Goal: Obtain resource: Obtain resource

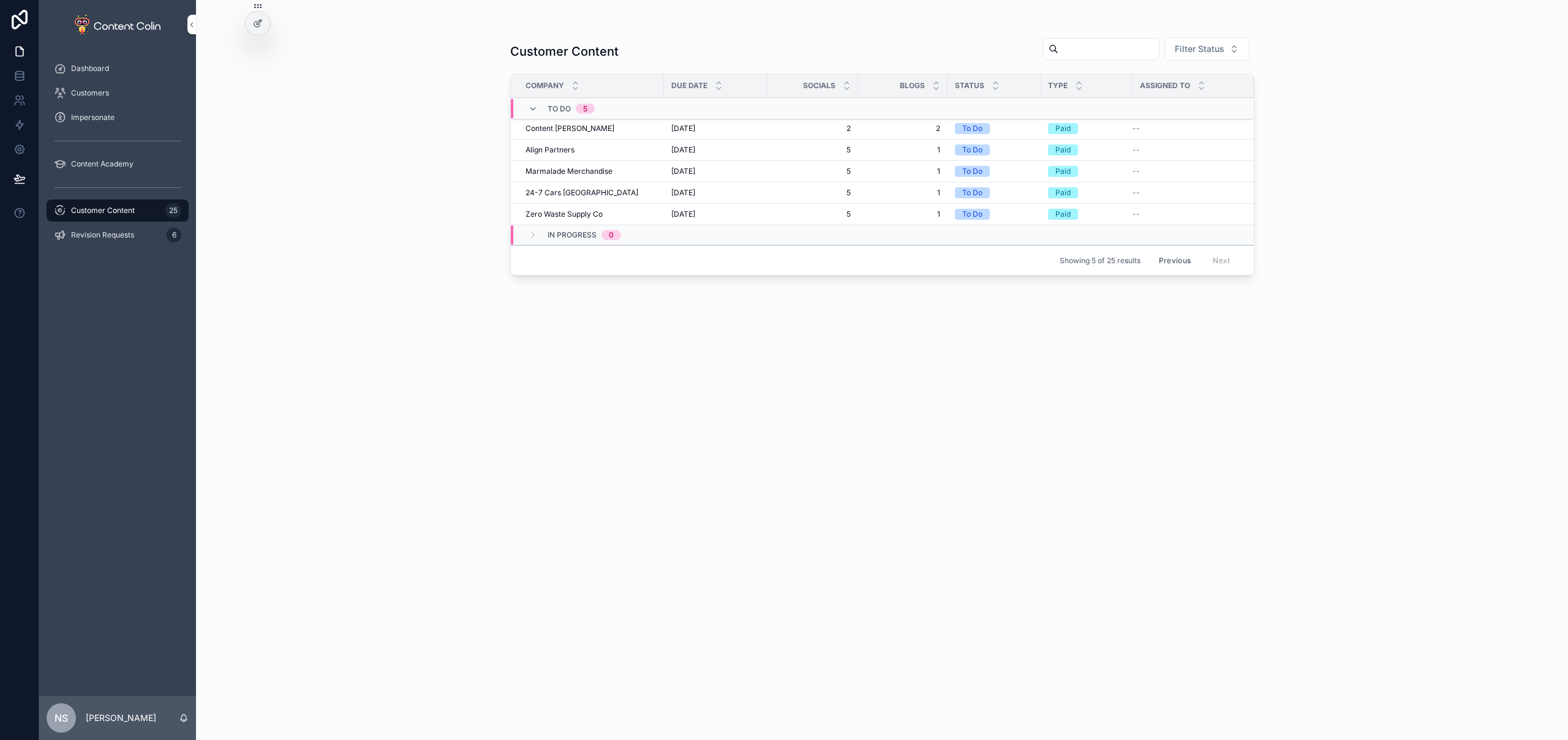
click at [1181, 261] on button "Previous" at bounding box center [1175, 260] width 49 height 19
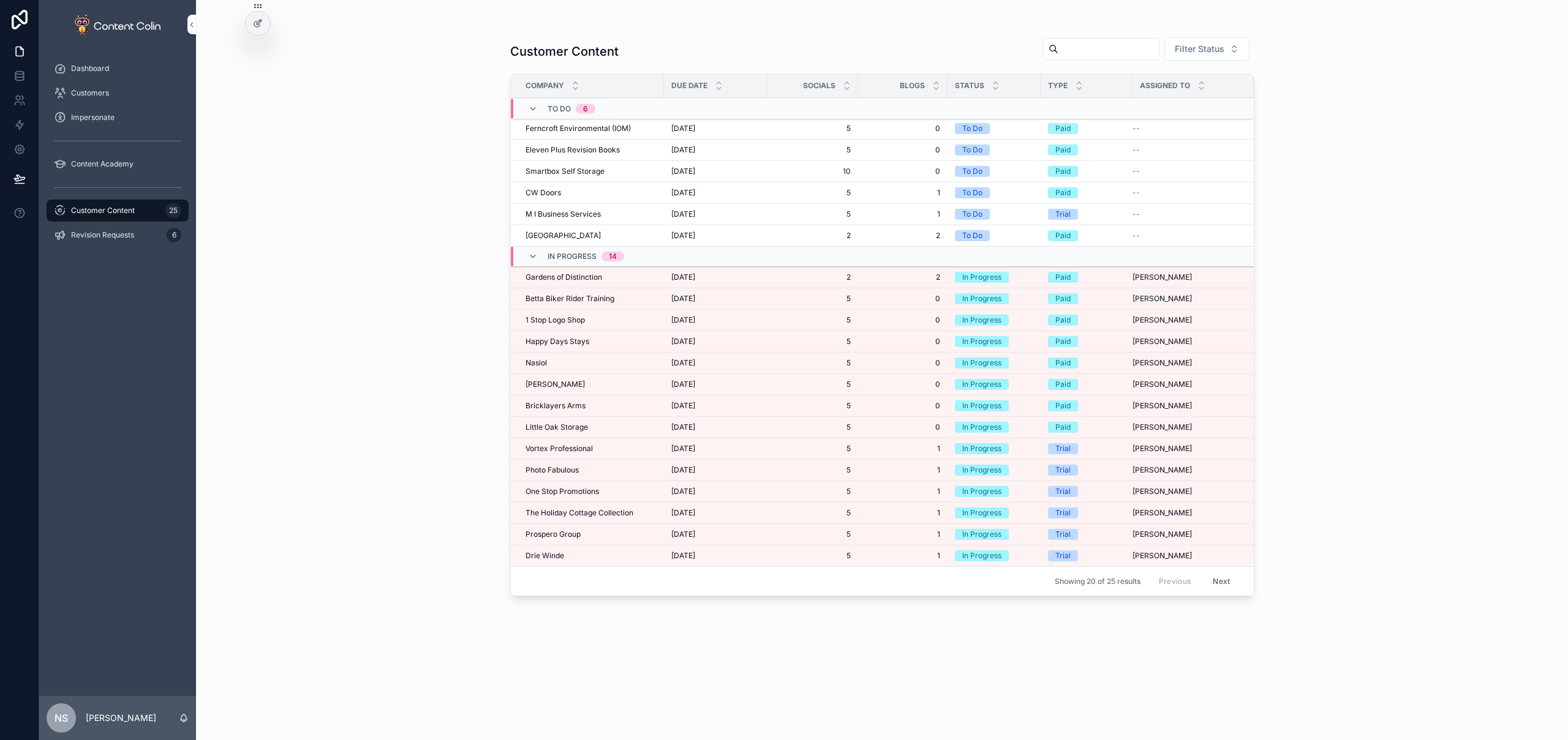
click at [1231, 583] on button "Next" at bounding box center [1221, 581] width 34 height 19
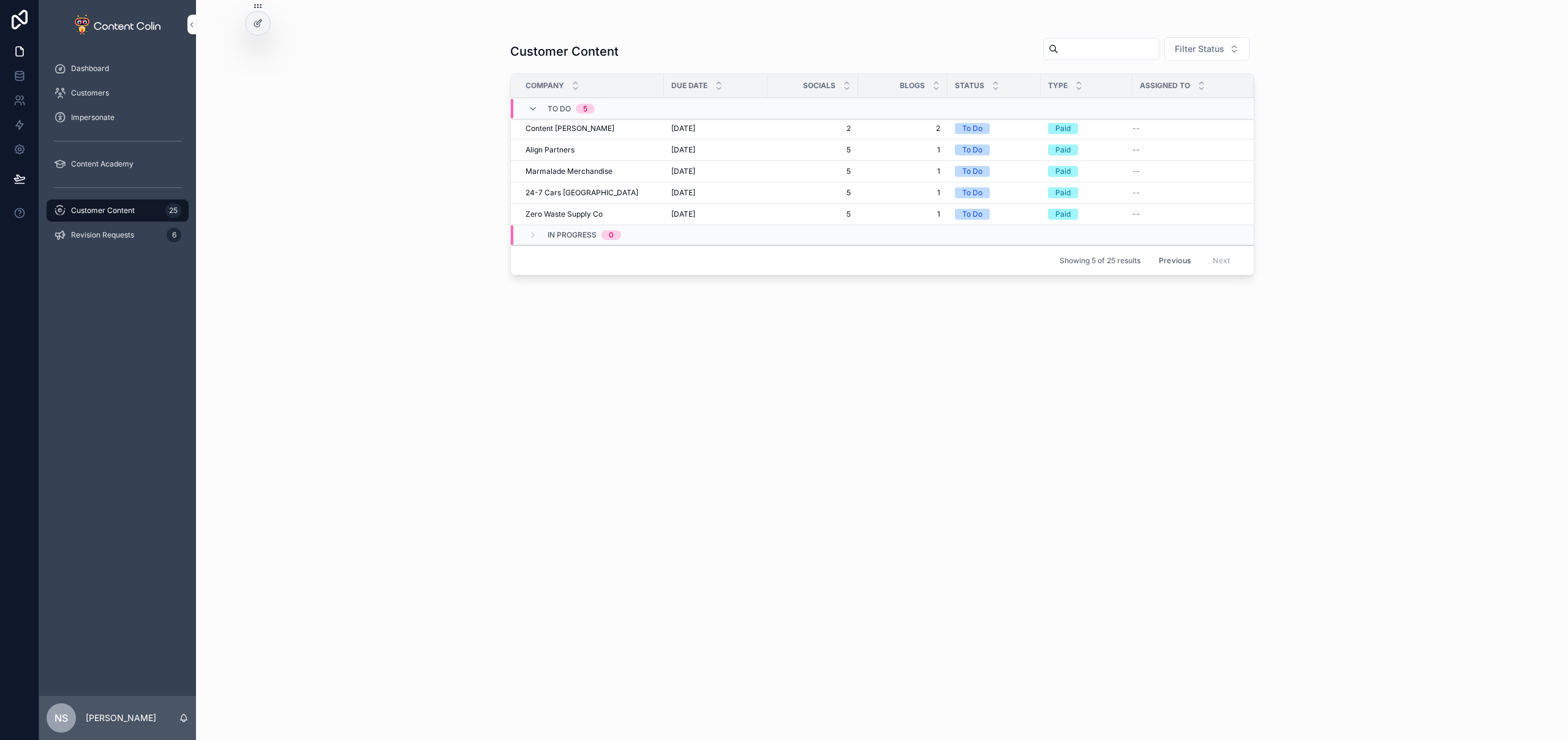
click at [1174, 261] on button "Previous" at bounding box center [1175, 260] width 49 height 19
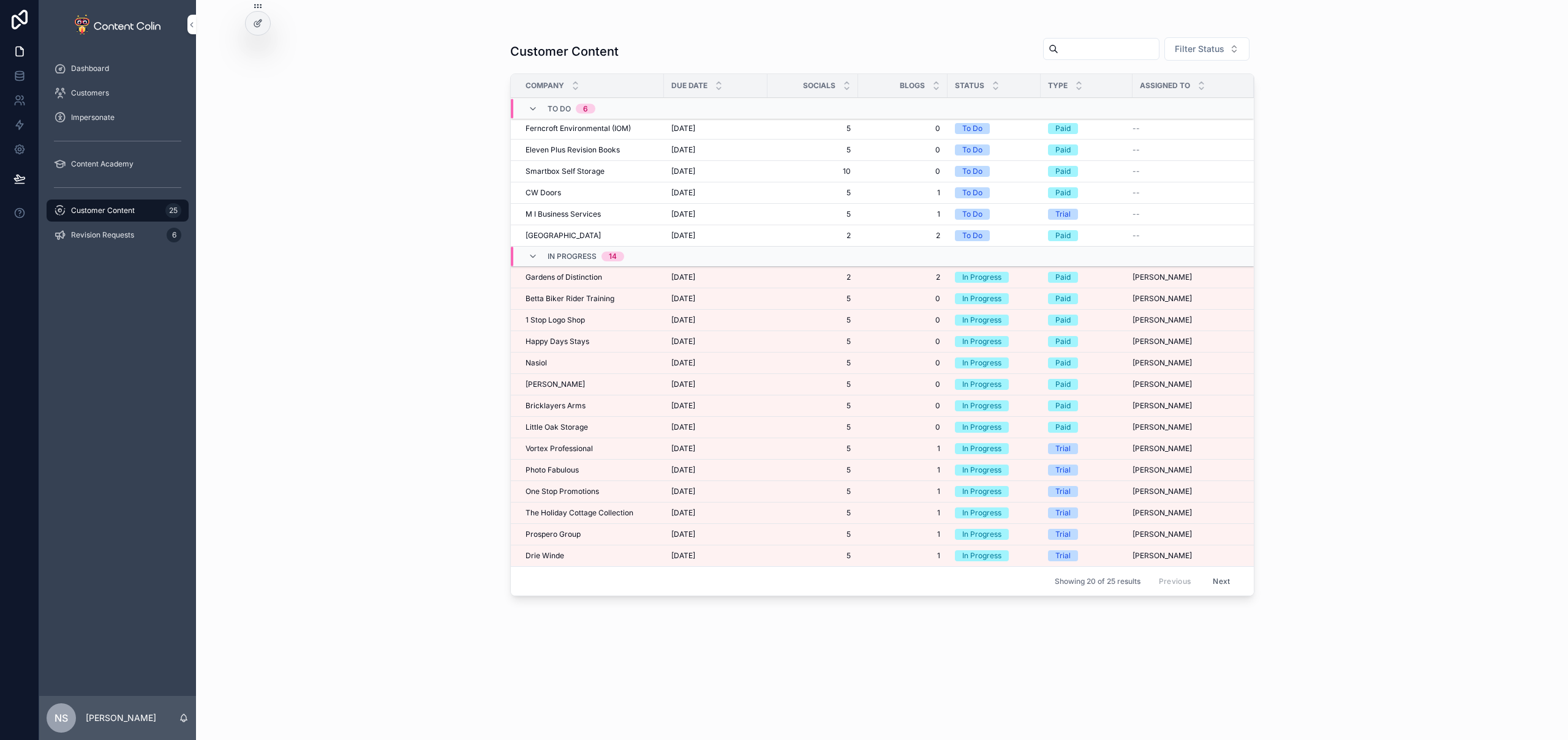
click at [598, 275] on span "Gardens of Distinction" at bounding box center [564, 278] width 76 height 10
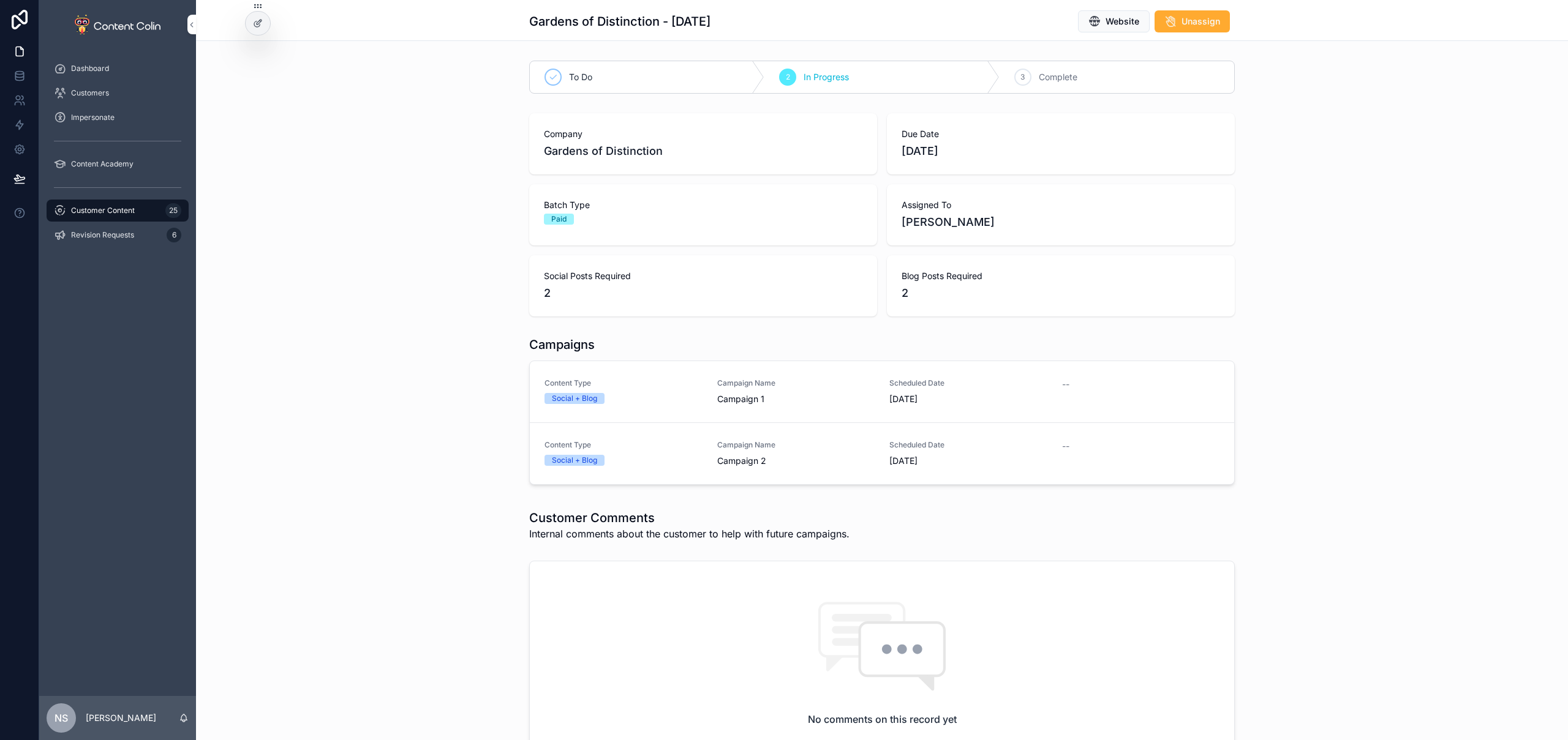
click at [643, 411] on link "Content Type Social + Blog Campaign Name Campaign 1 Scheduled Date [DATE] --" at bounding box center [882, 392] width 705 height 62
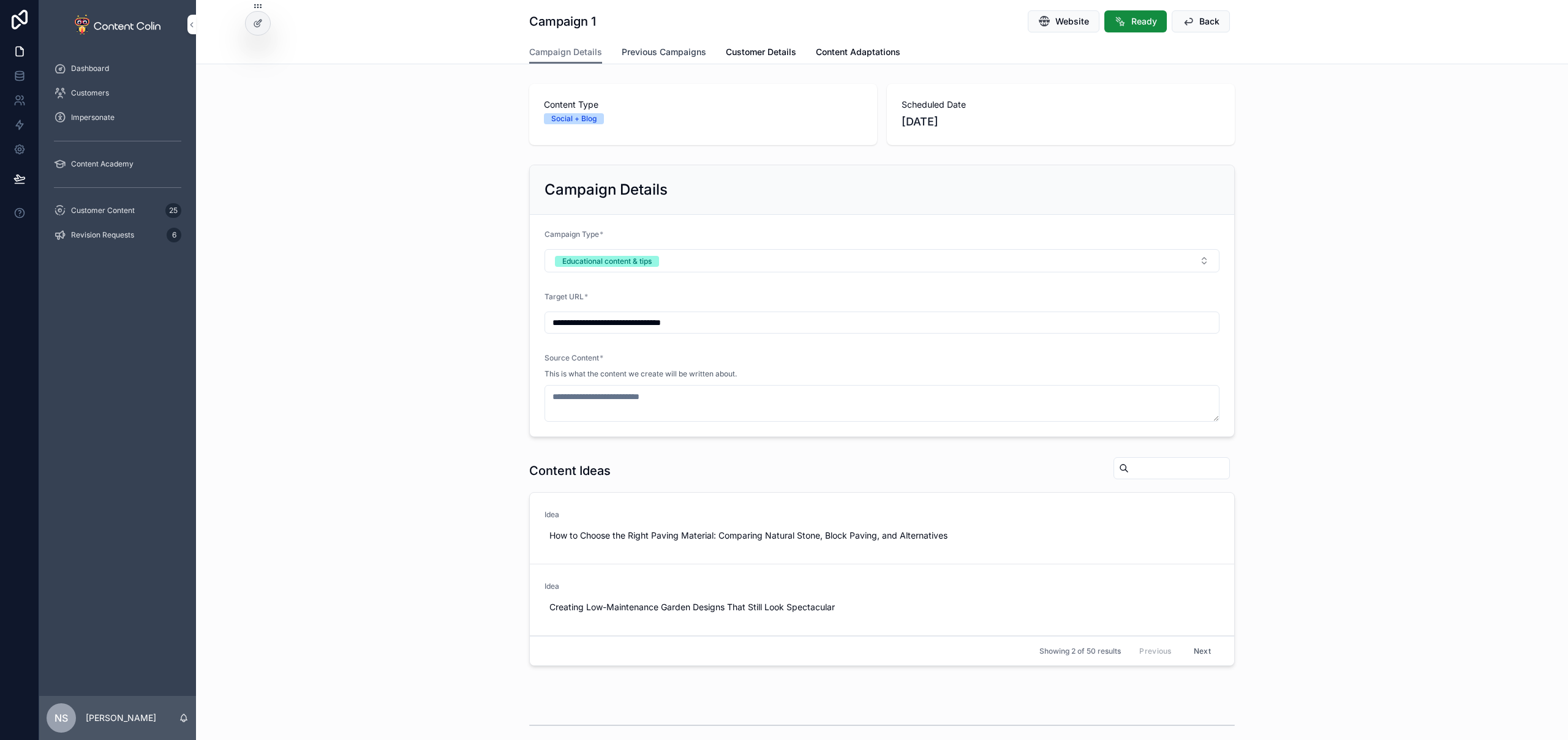
click at [650, 49] on span "Previous Campaigns" at bounding box center [664, 51] width 85 height 12
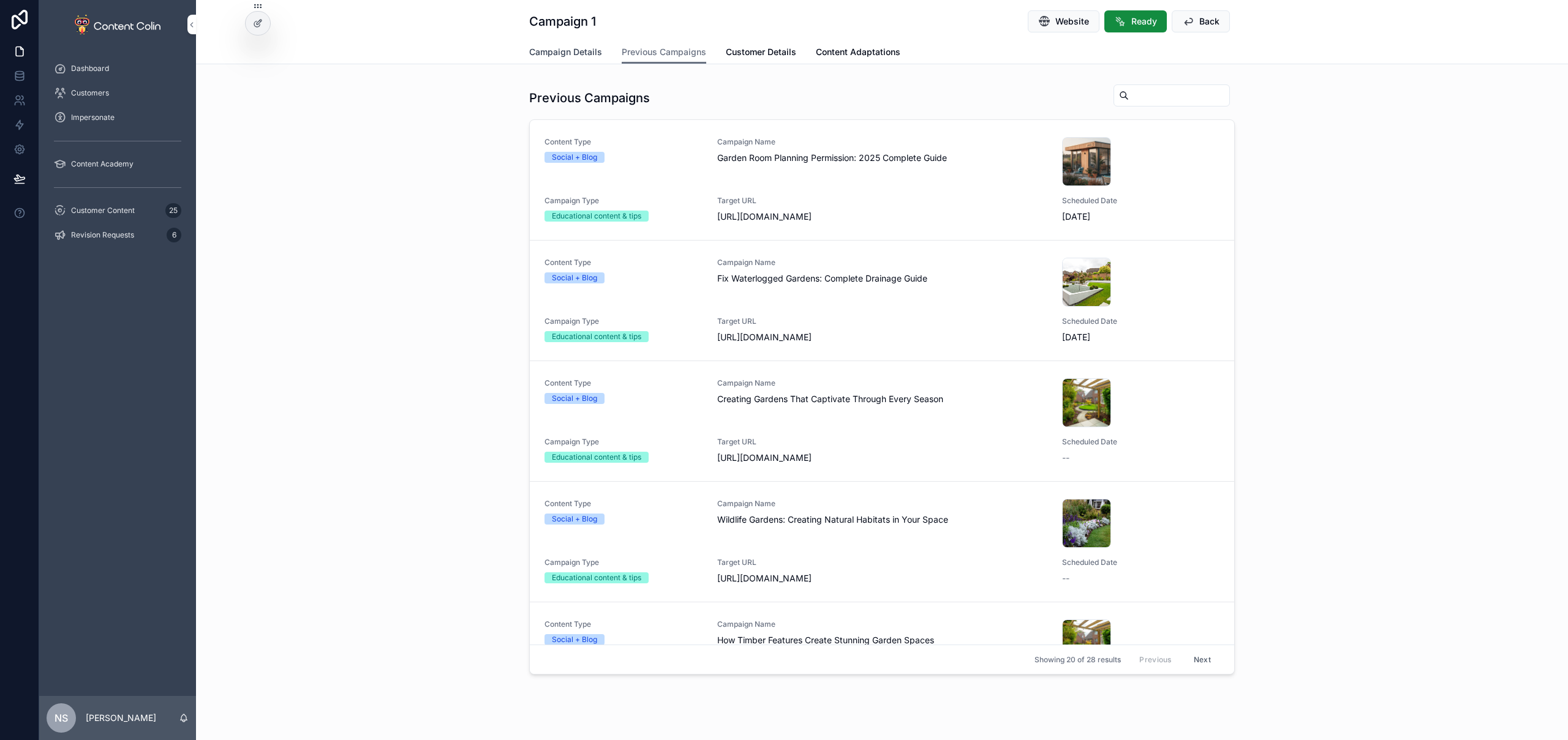
click at [570, 51] on span "Campaign Details" at bounding box center [566, 51] width 73 height 12
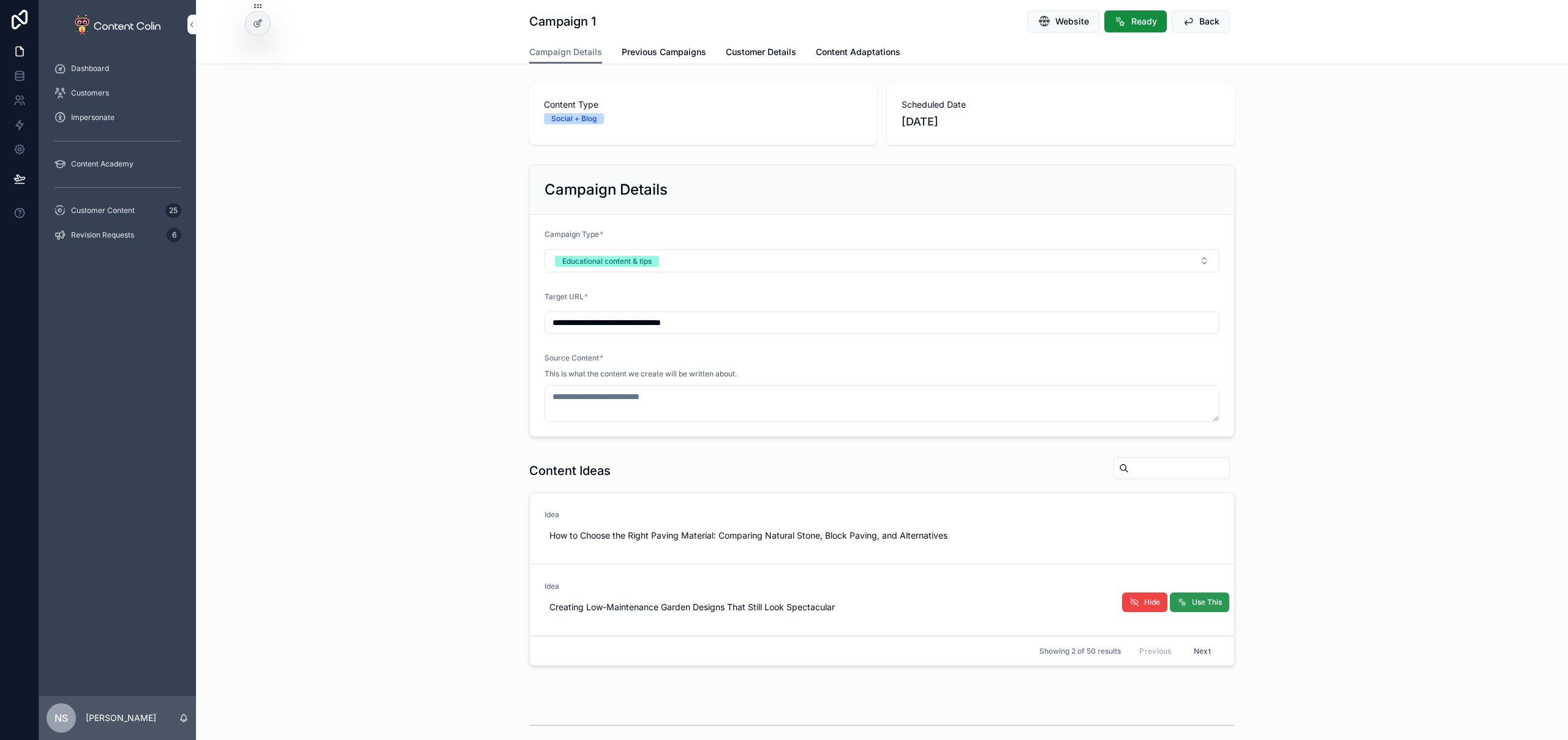
click at [1197, 602] on span "Use This" at bounding box center [1207, 602] width 30 height 10
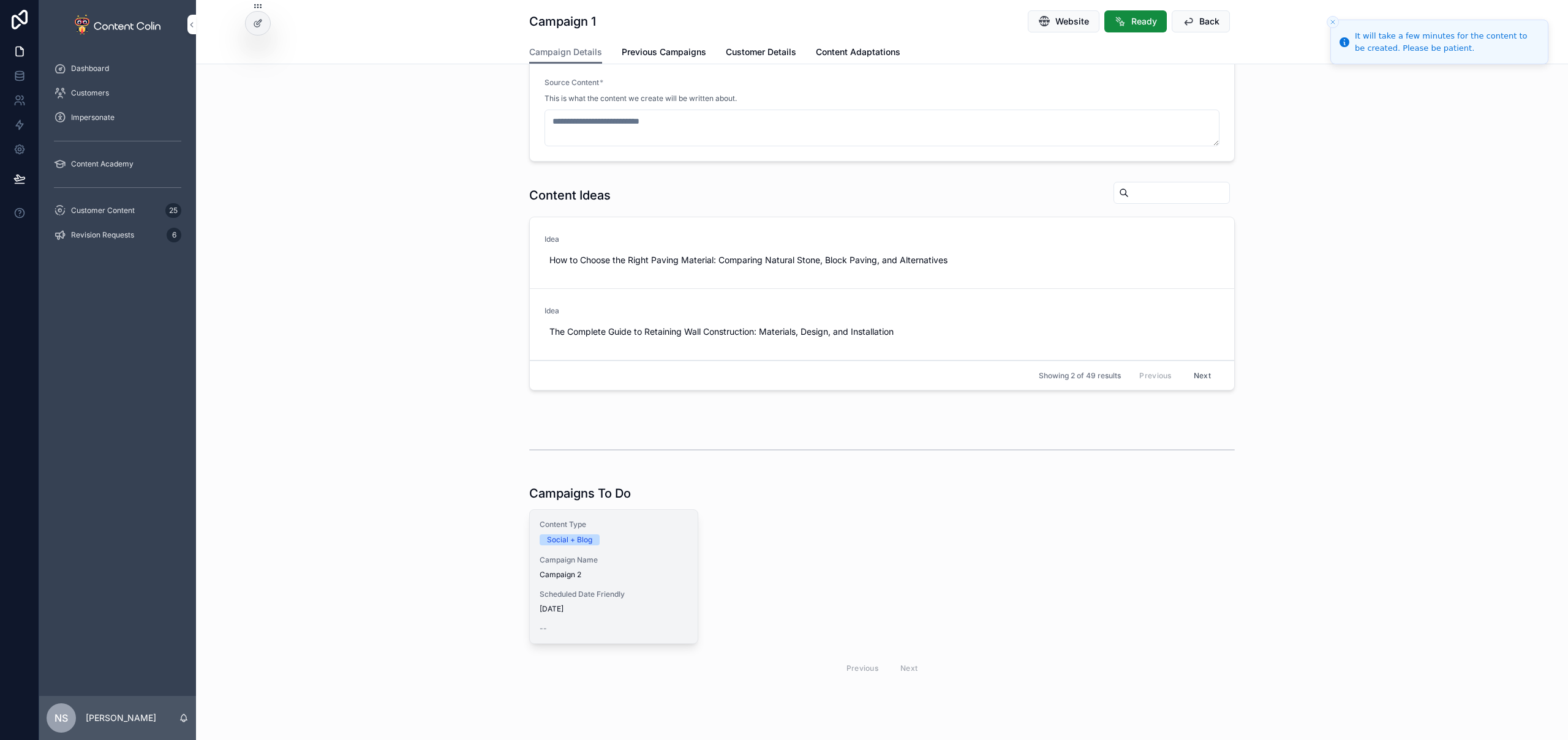
type textarea "**********"
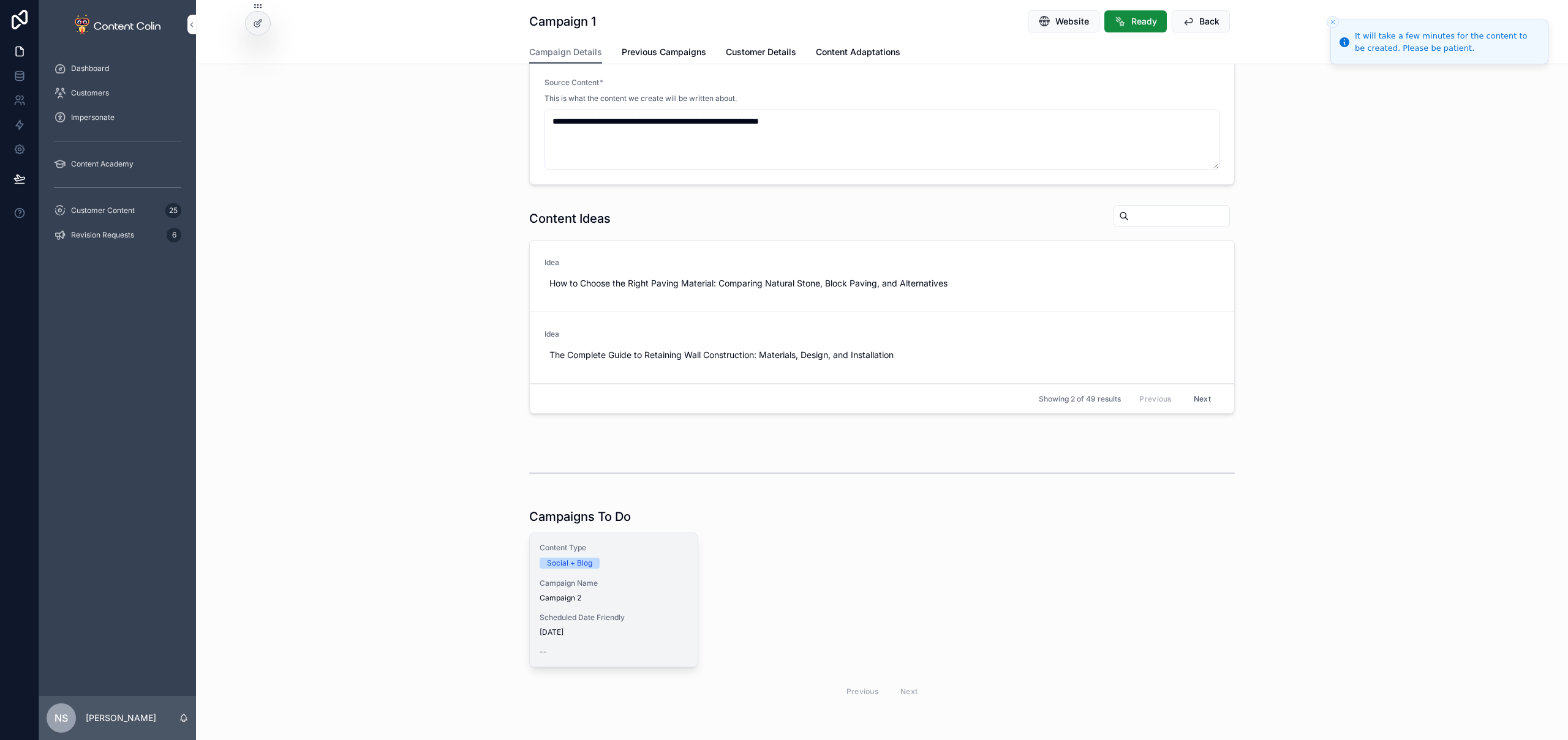
click at [601, 607] on div "Content Type Social + Blog Campaign Name Campaign 2 Scheduled Date Friendly [DA…" at bounding box center [614, 600] width 167 height 133
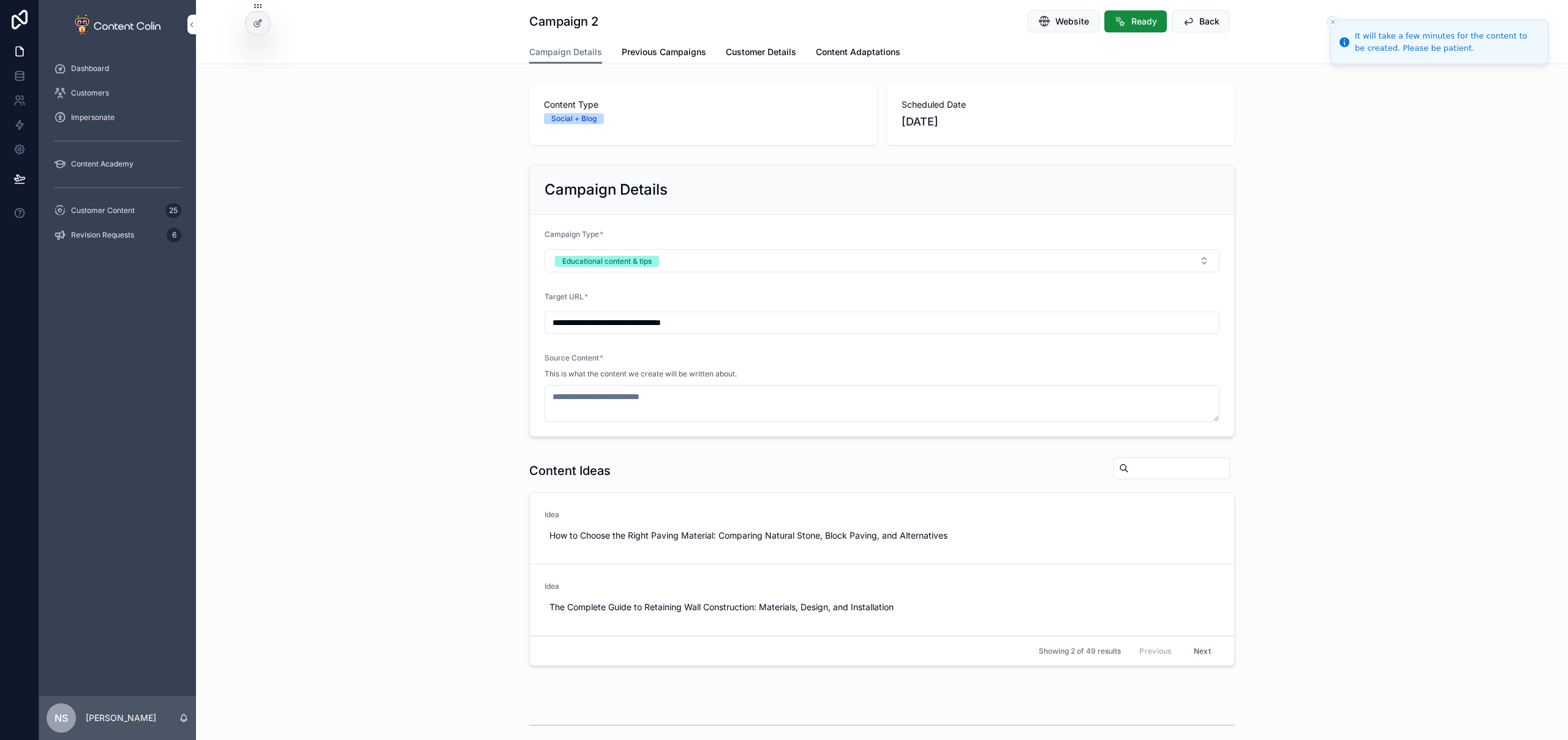
click at [1188, 652] on button "Next" at bounding box center [1202, 651] width 34 height 19
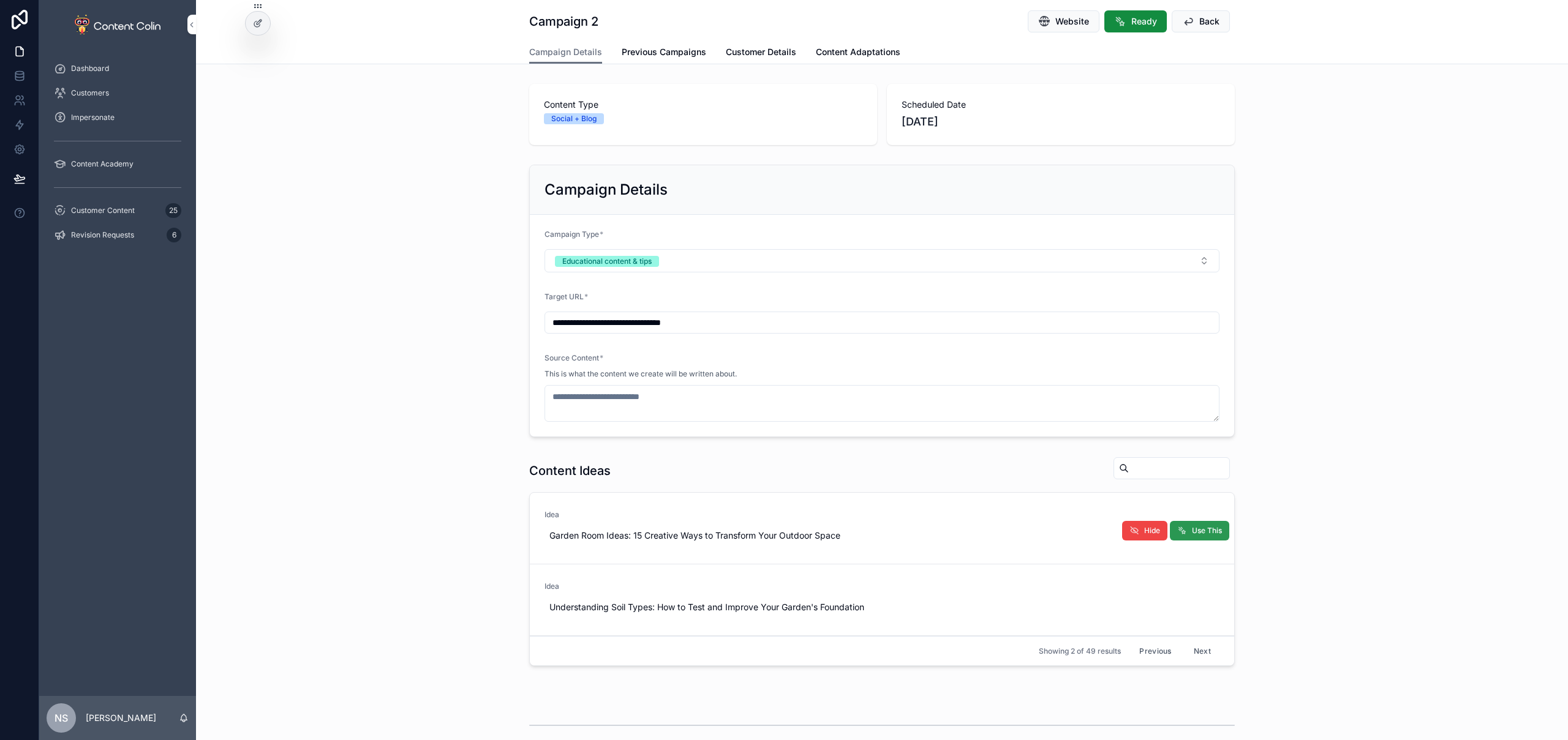
click at [1212, 529] on span "Use This" at bounding box center [1207, 531] width 30 height 10
click at [672, 46] on link "Previous Campaigns" at bounding box center [664, 54] width 85 height 25
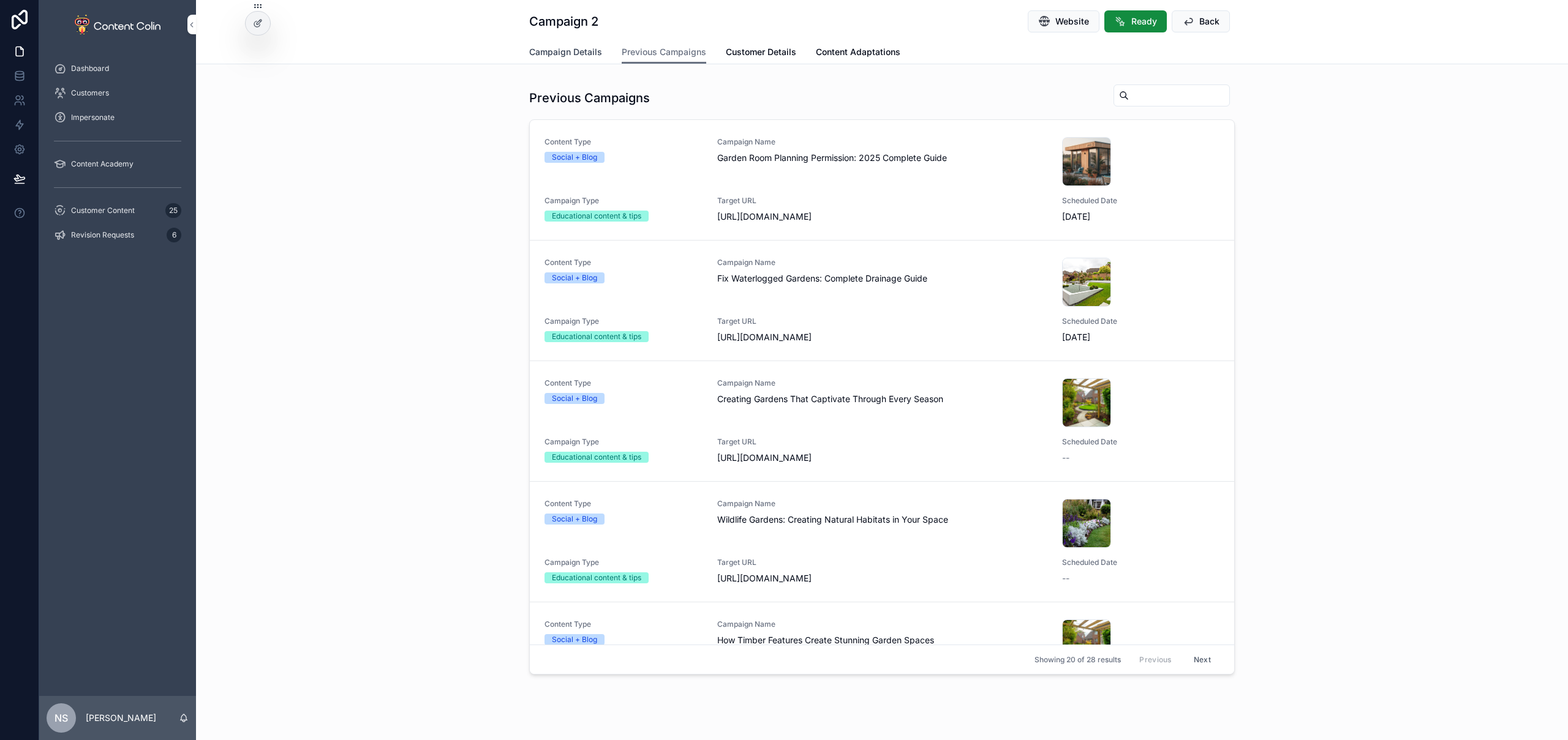
click at [575, 51] on span "Campaign Details" at bounding box center [566, 51] width 73 height 12
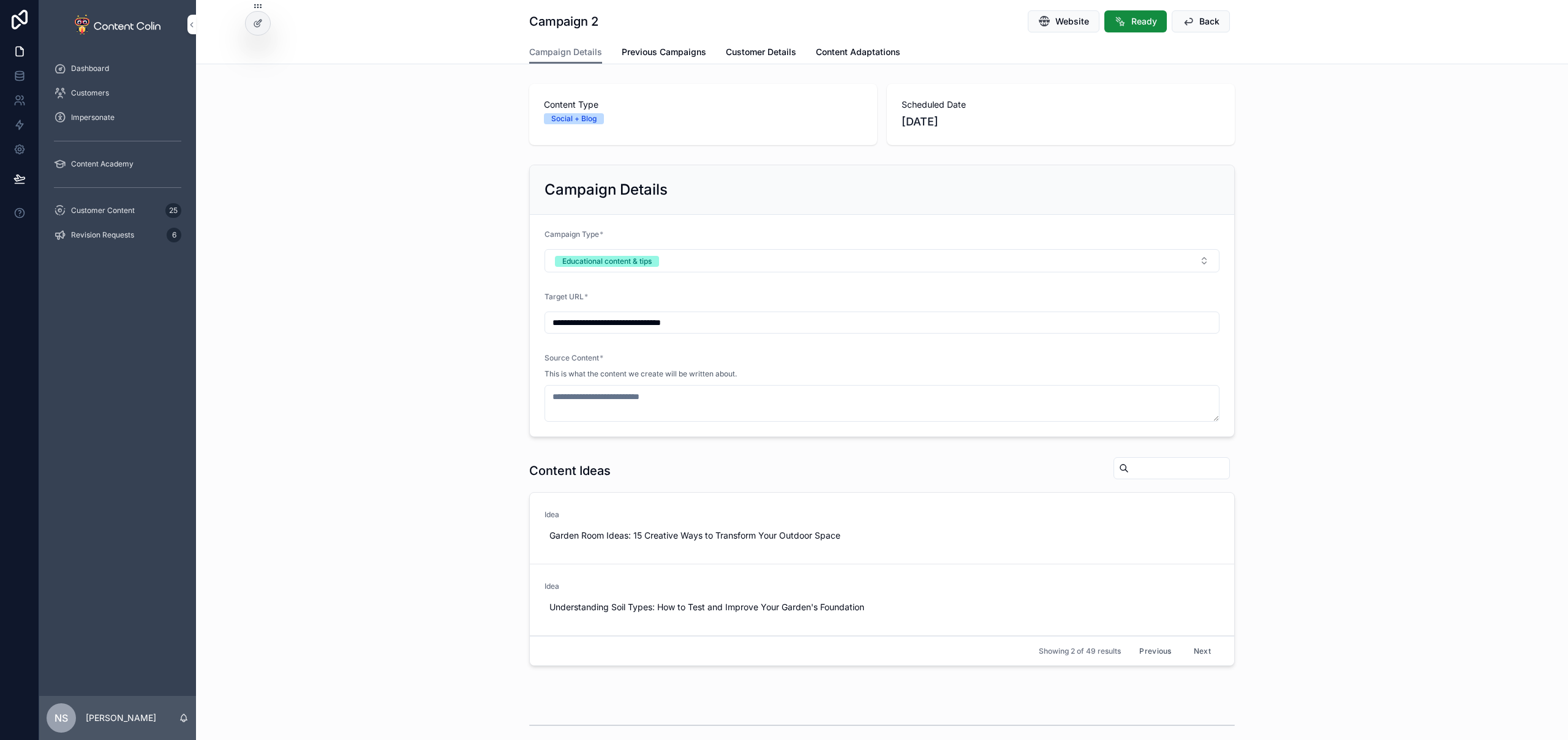
type textarea "**********"
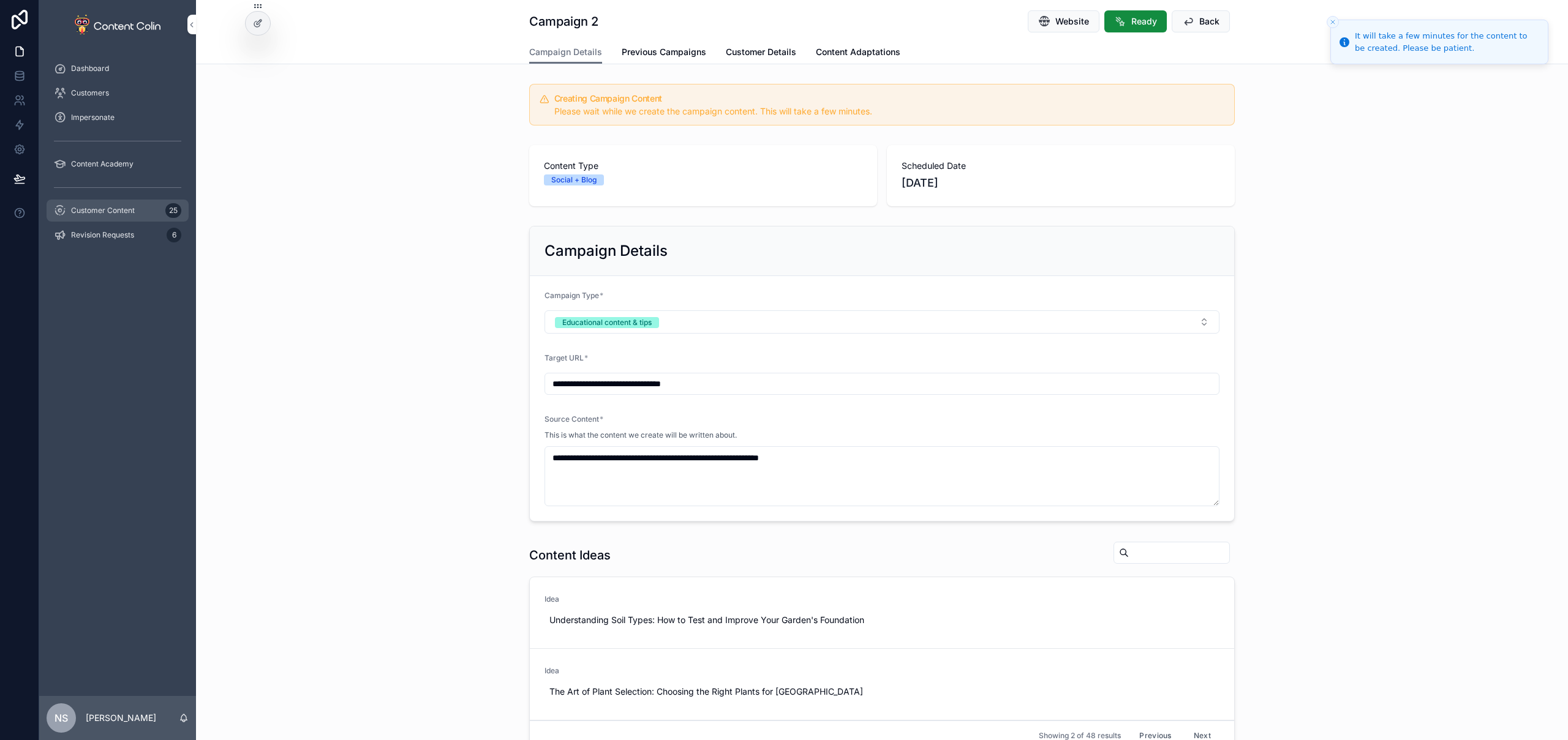
click at [120, 211] on span "Customer Content" at bounding box center [103, 210] width 64 height 10
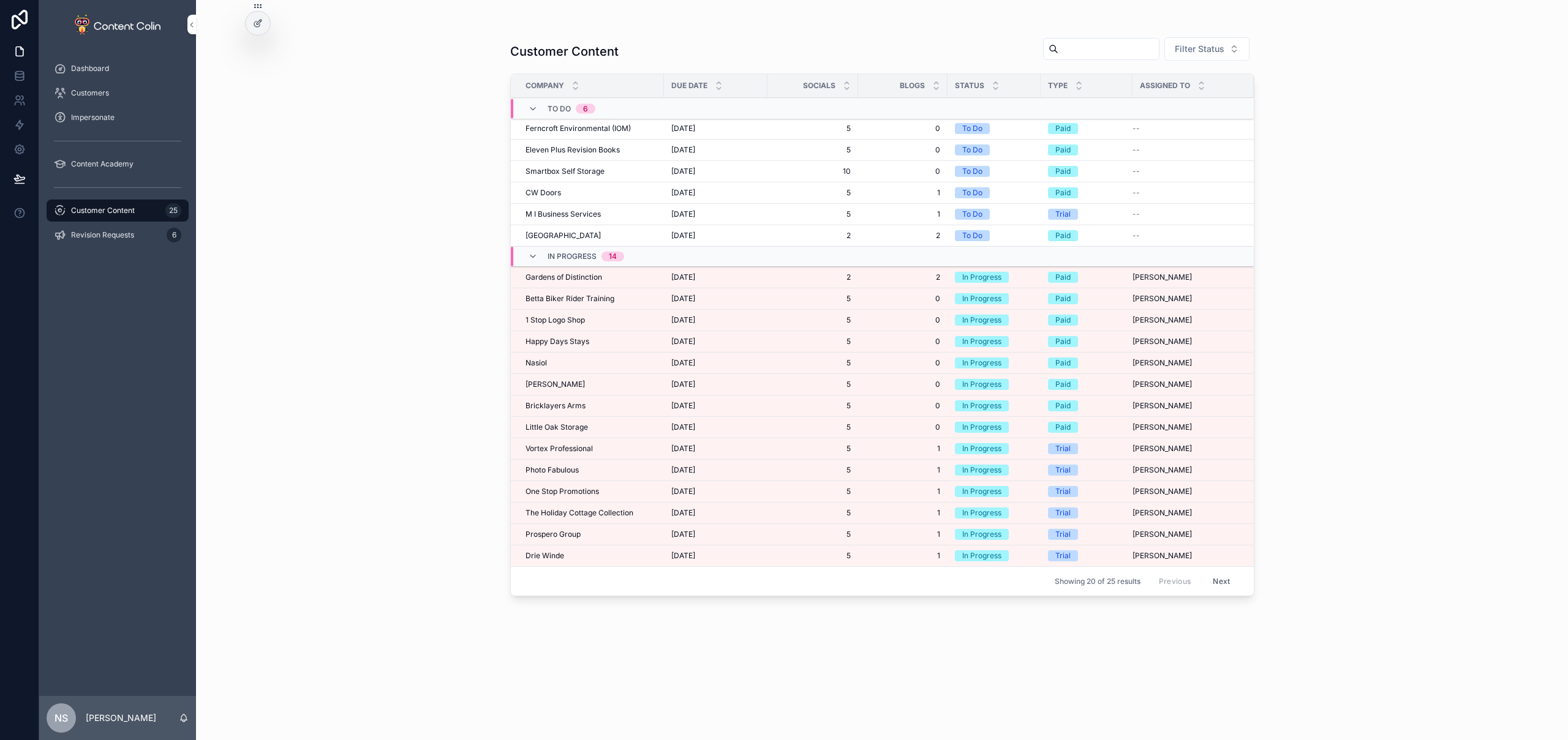
click at [696, 299] on span "[DATE]" at bounding box center [683, 299] width 24 height 10
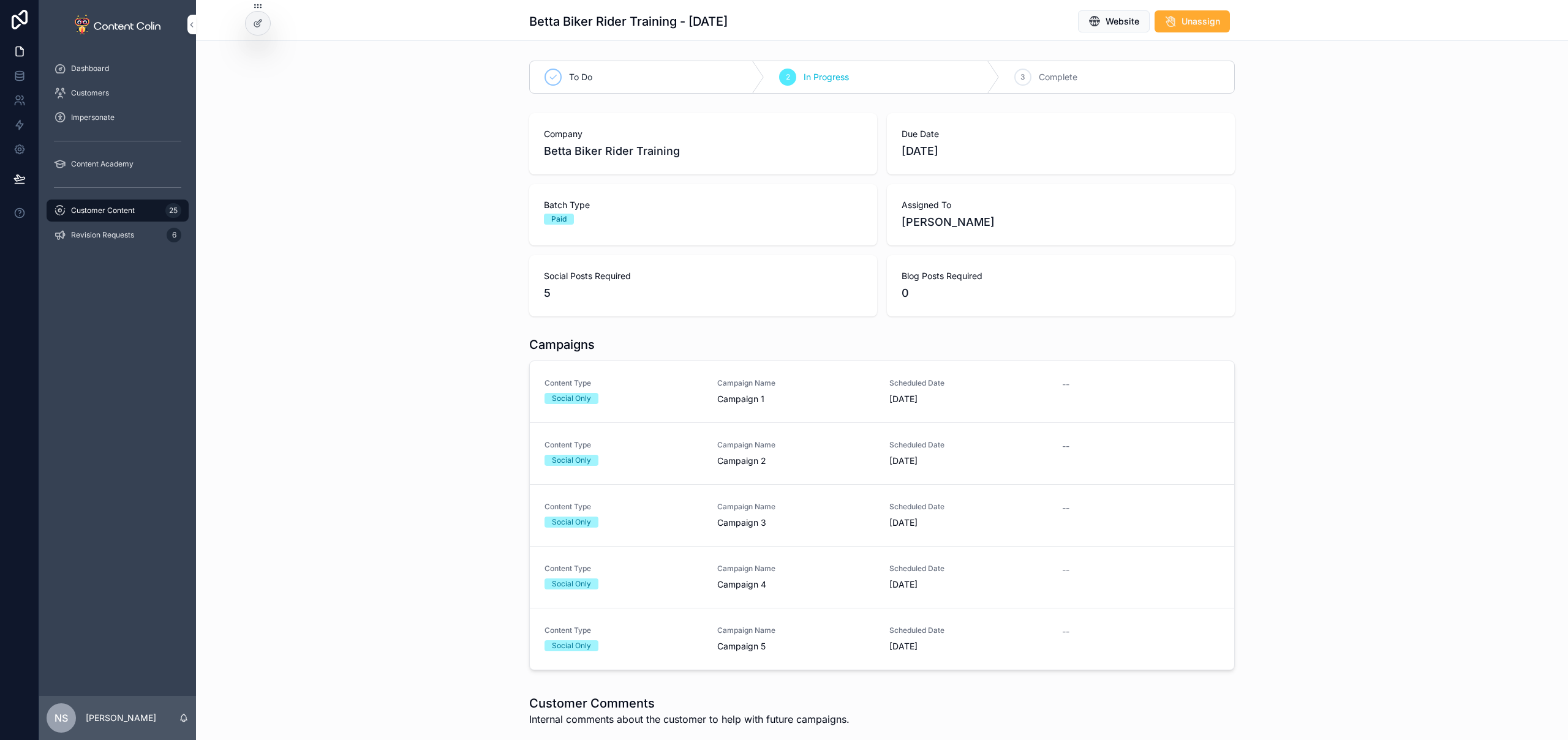
click at [726, 409] on link "Content Type Social Only Campaign Name Campaign 1 Scheduled Date [DATE] --" at bounding box center [882, 392] width 705 height 62
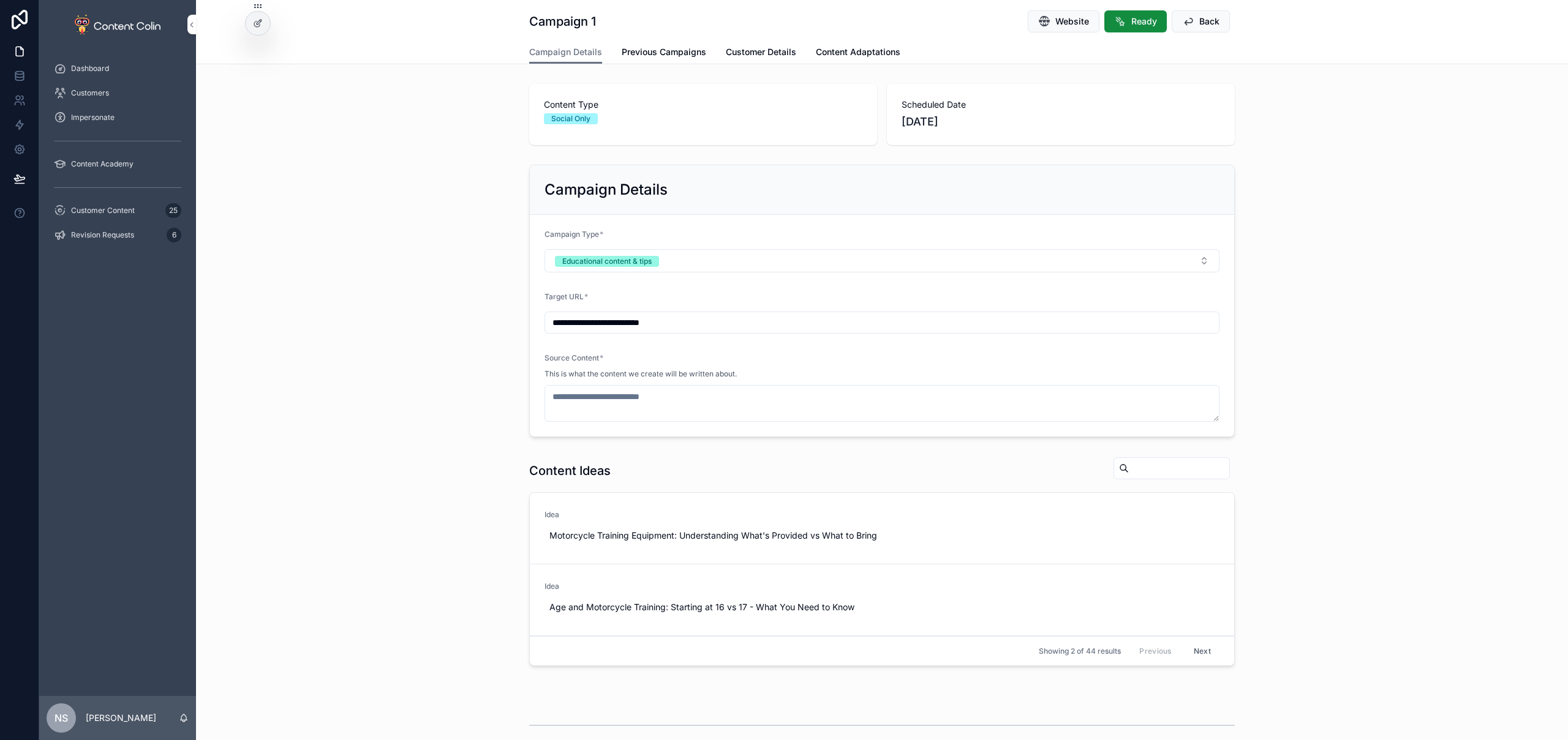
click at [0, 0] on span "Use This" at bounding box center [0, 0] width 0 height 0
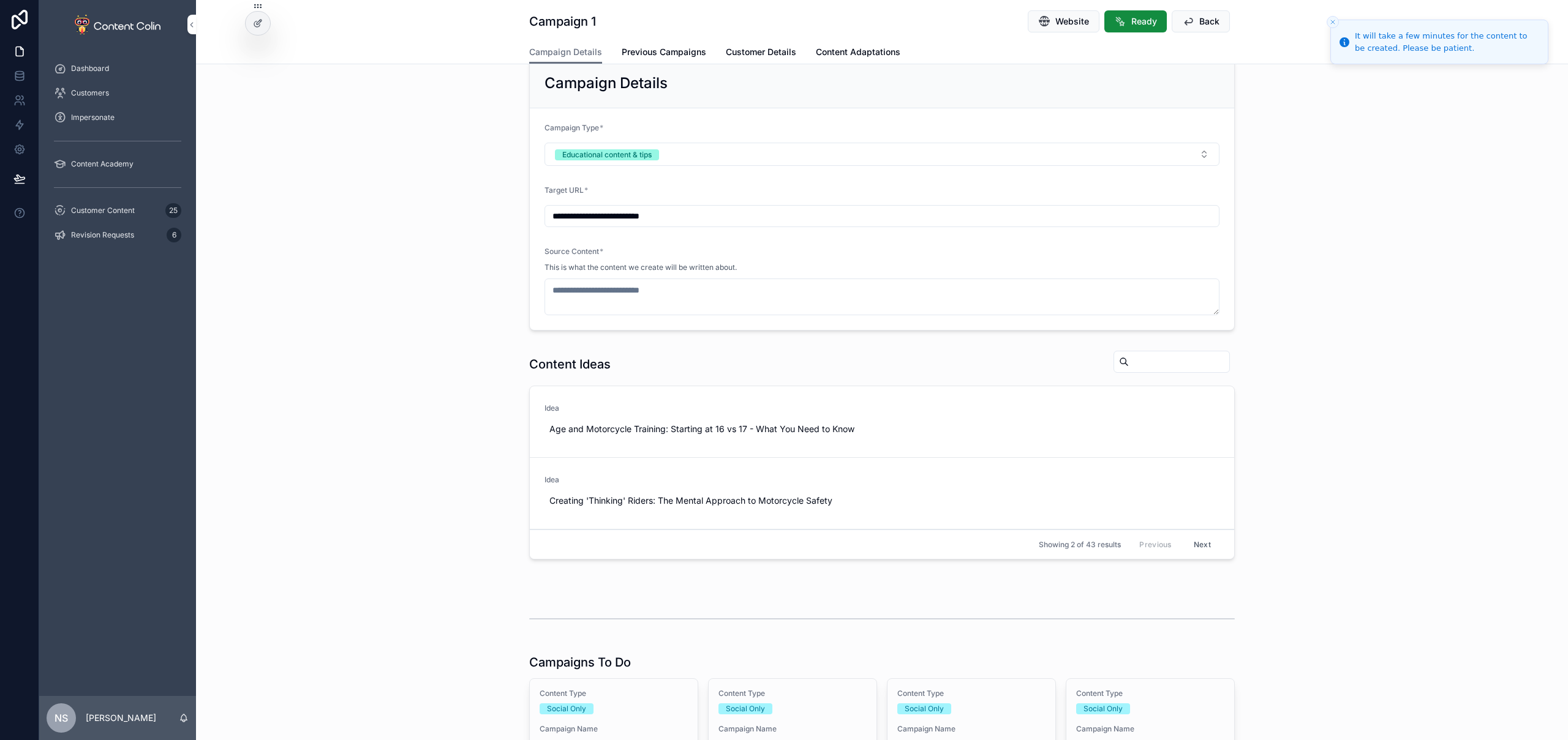
type textarea "**********"
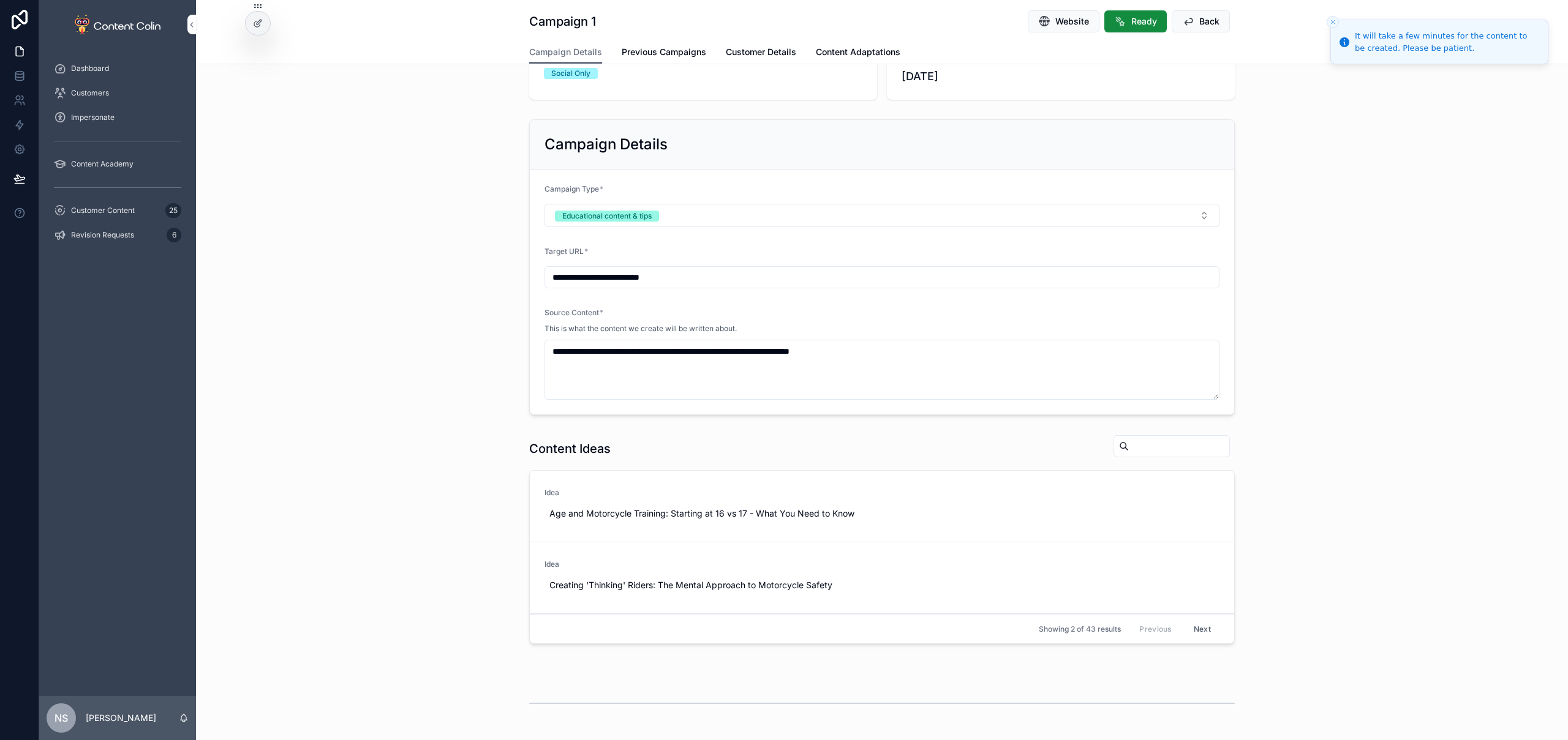
scroll to position [255, 0]
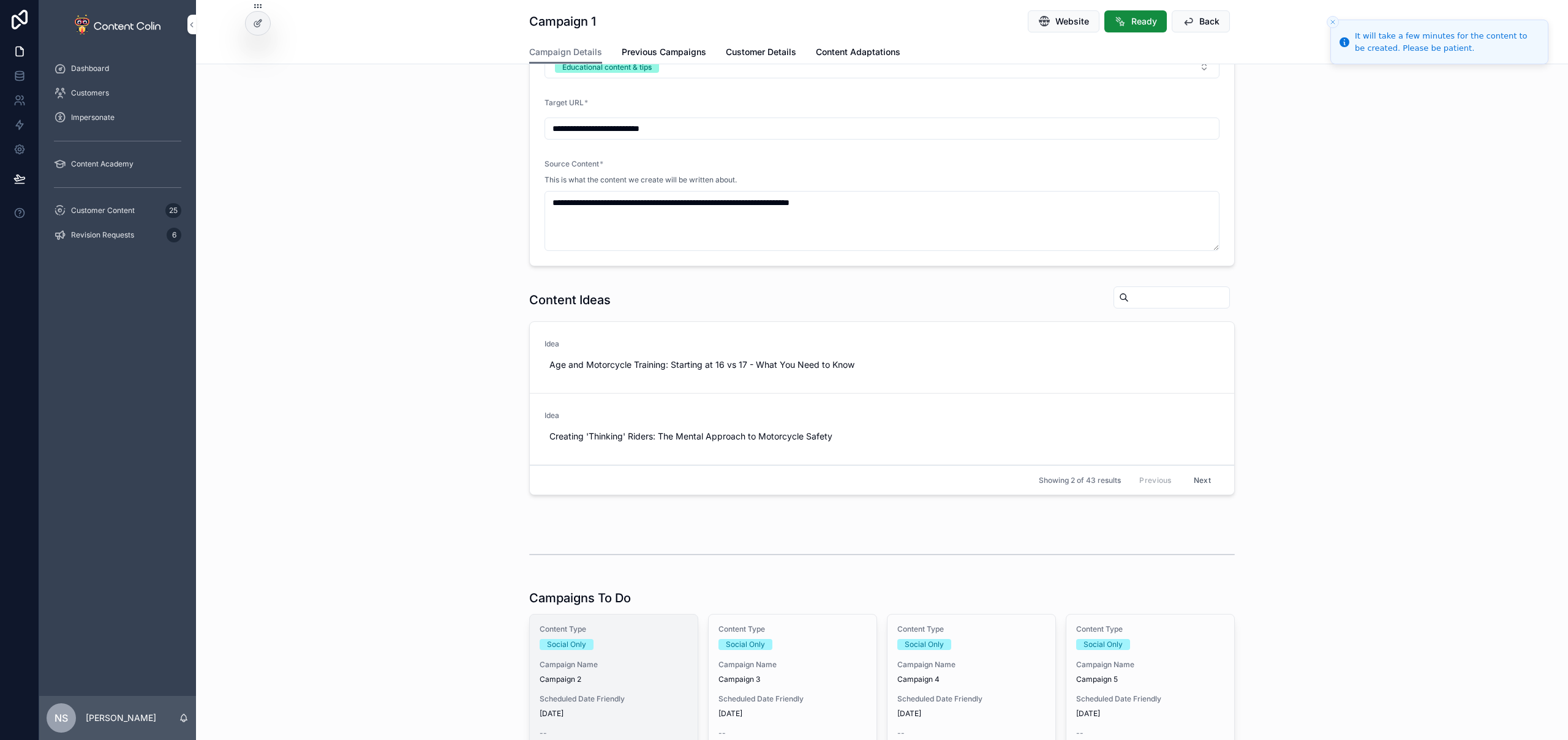
click at [592, 665] on span "Campaign Name" at bounding box center [614, 665] width 148 height 10
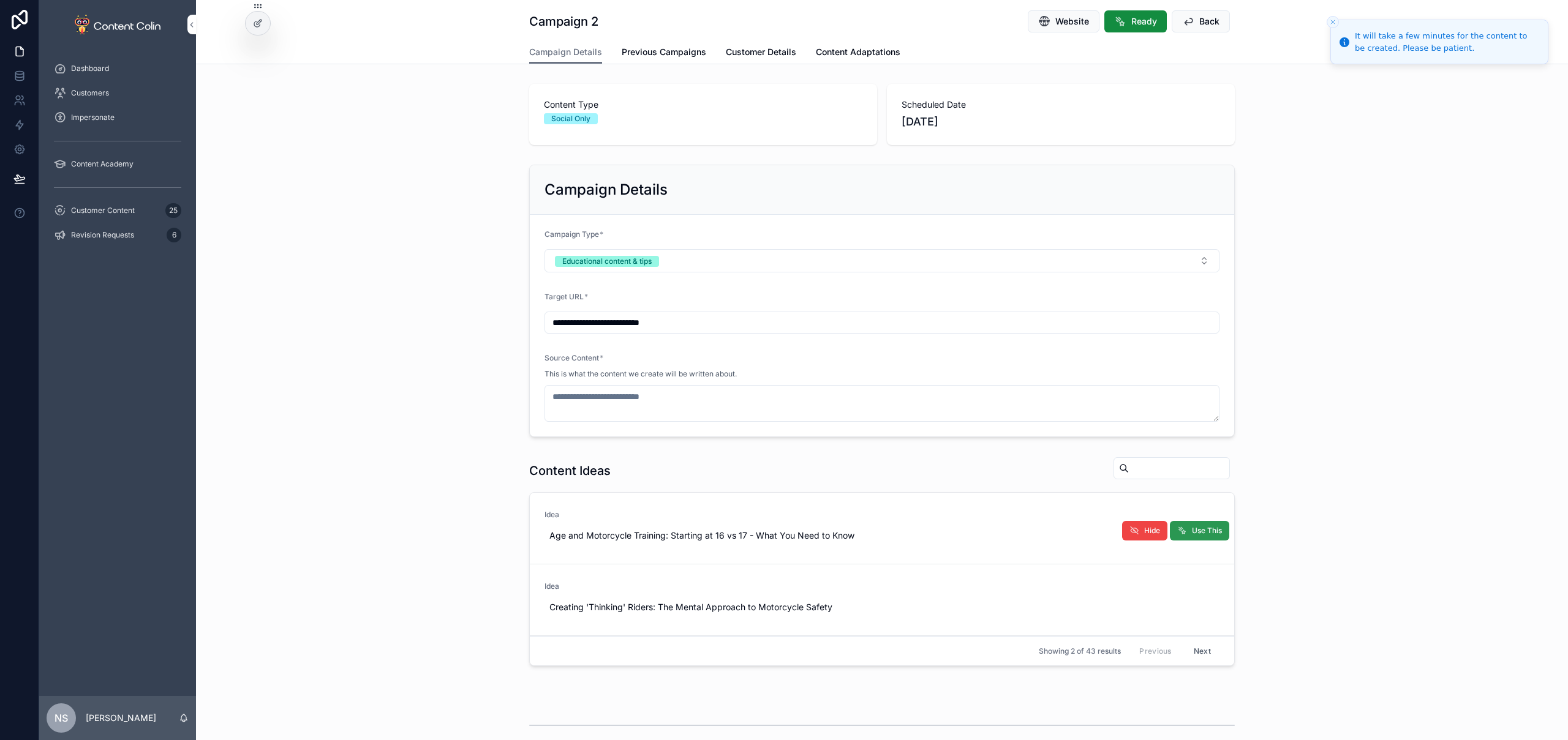
click at [1206, 540] on button "Use This" at bounding box center [1200, 531] width 60 height 20
type textarea "**********"
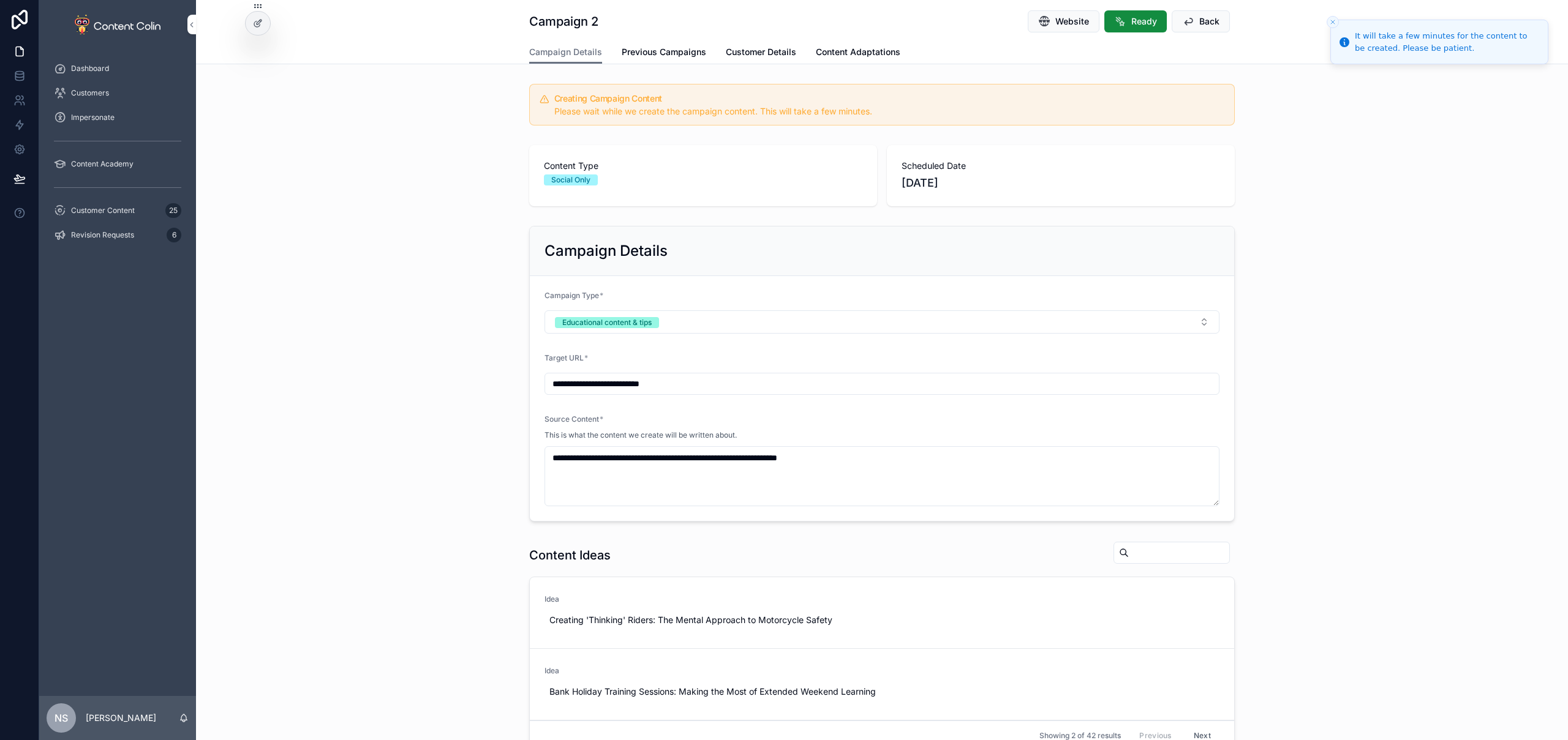
scroll to position [385, 0]
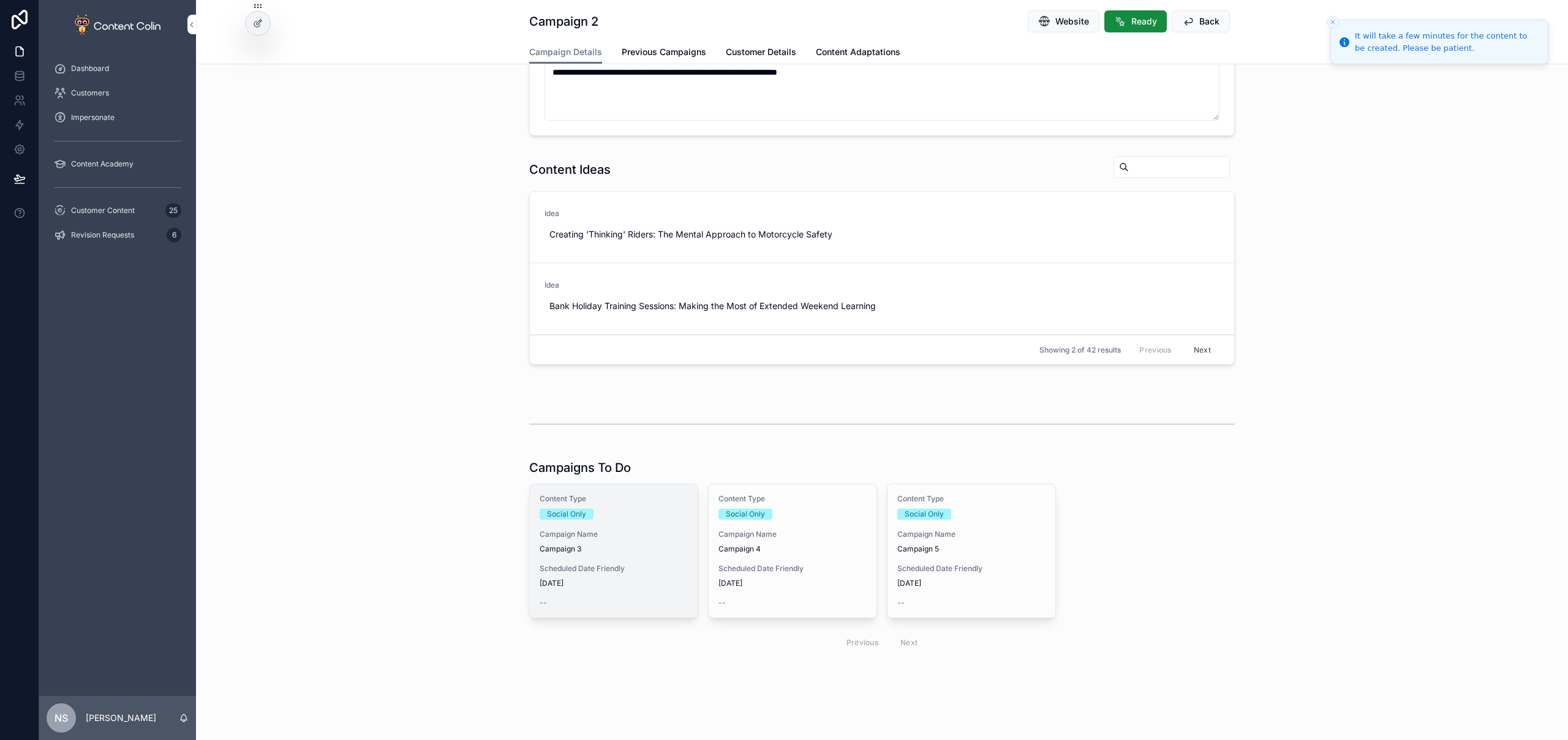
click at [605, 521] on div "Content Type Social Only Campaign Name Campaign 3 Scheduled Date Friendly [DATE…" at bounding box center [614, 550] width 167 height 133
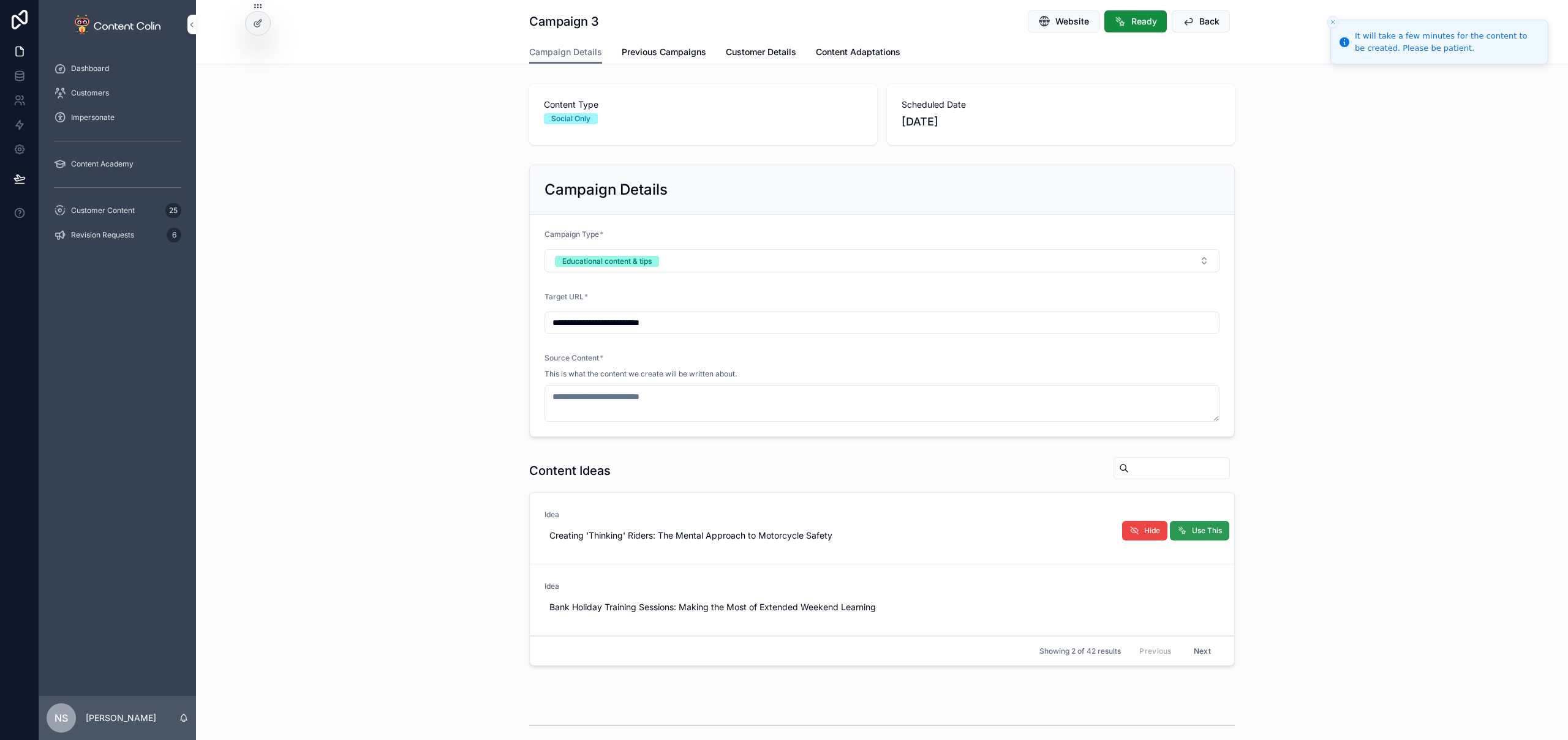
click at [1178, 531] on icon "scrollable content" at bounding box center [1182, 531] width 10 height 10
type textarea "**********"
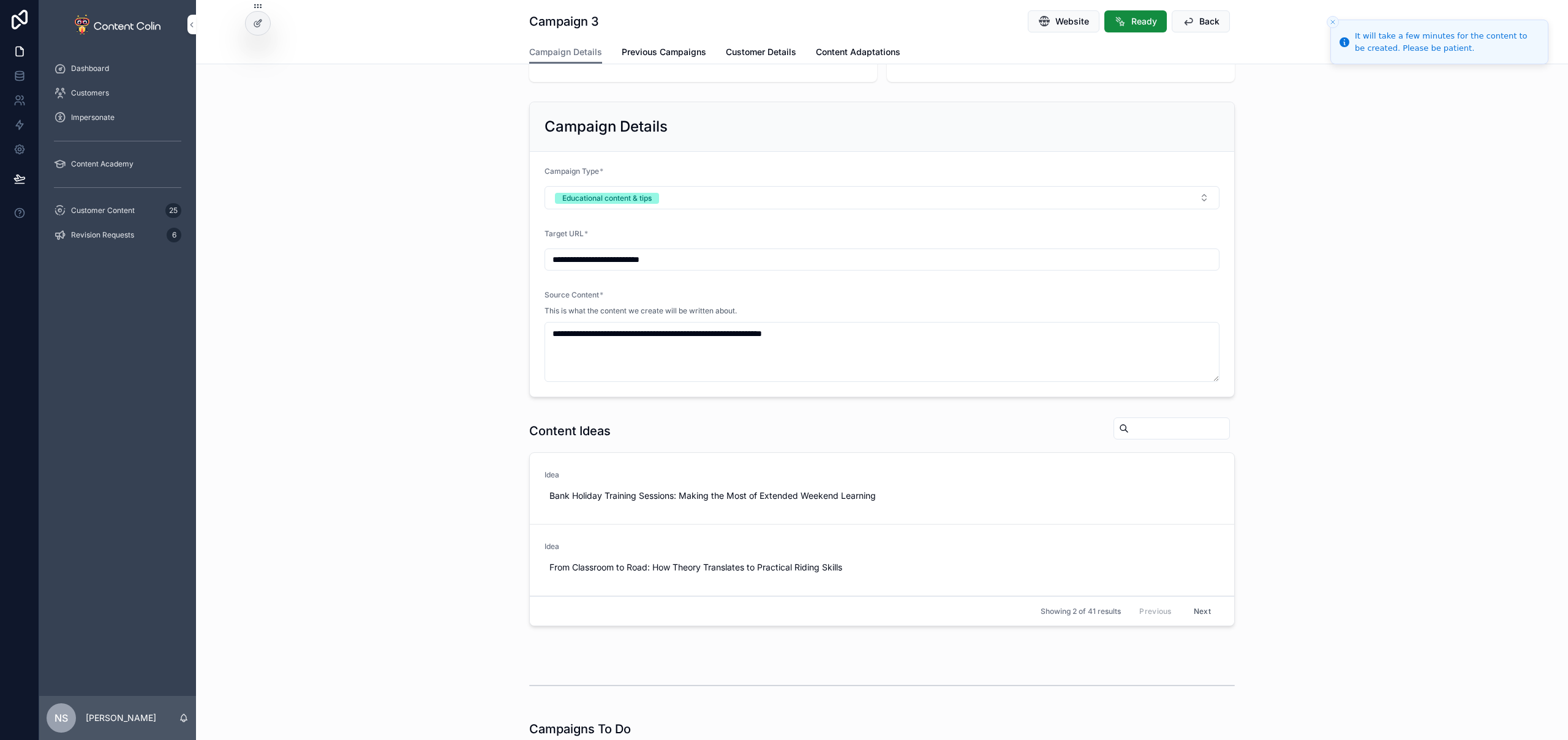
scroll to position [376, 0]
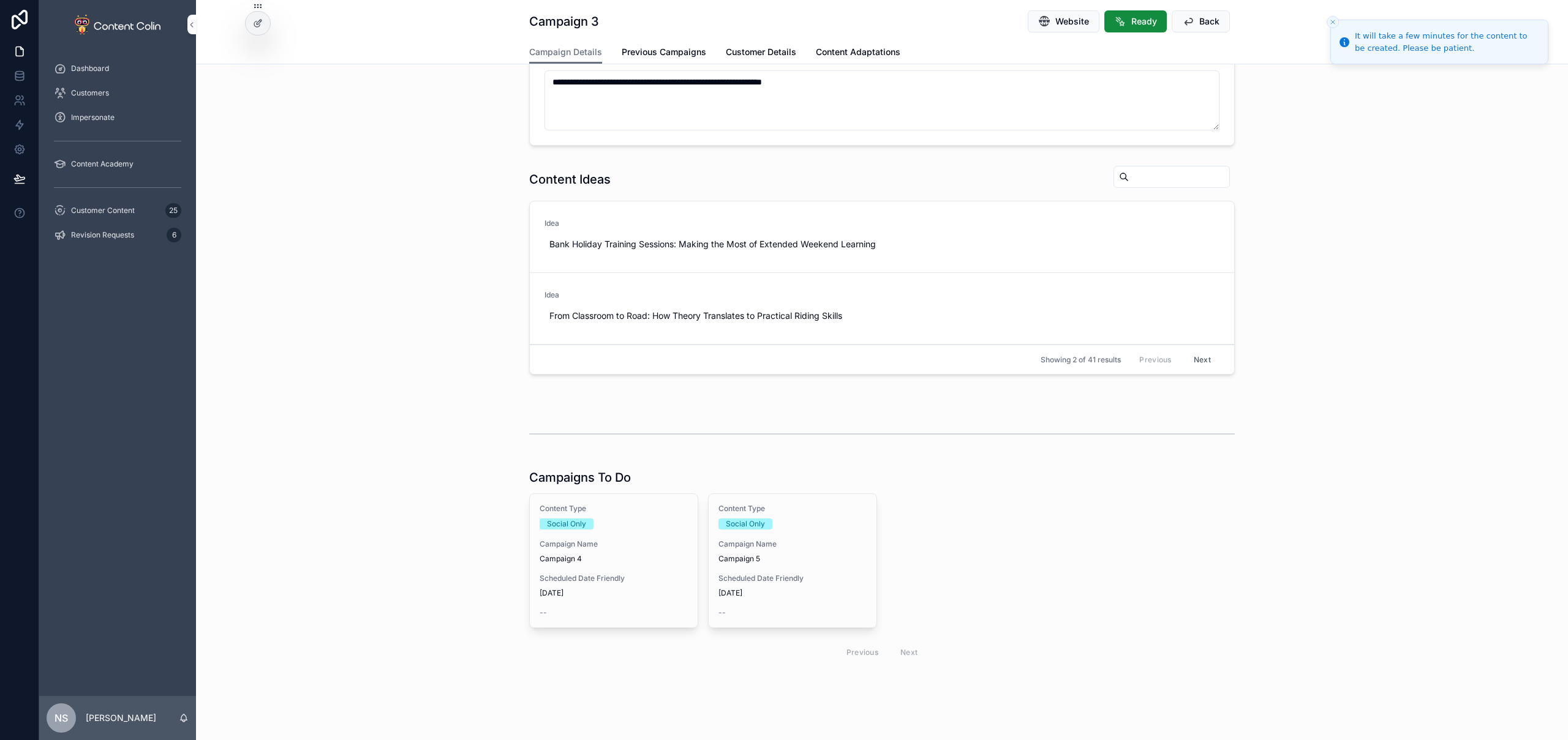
click at [614, 555] on span "Campaign 4" at bounding box center [614, 559] width 148 height 10
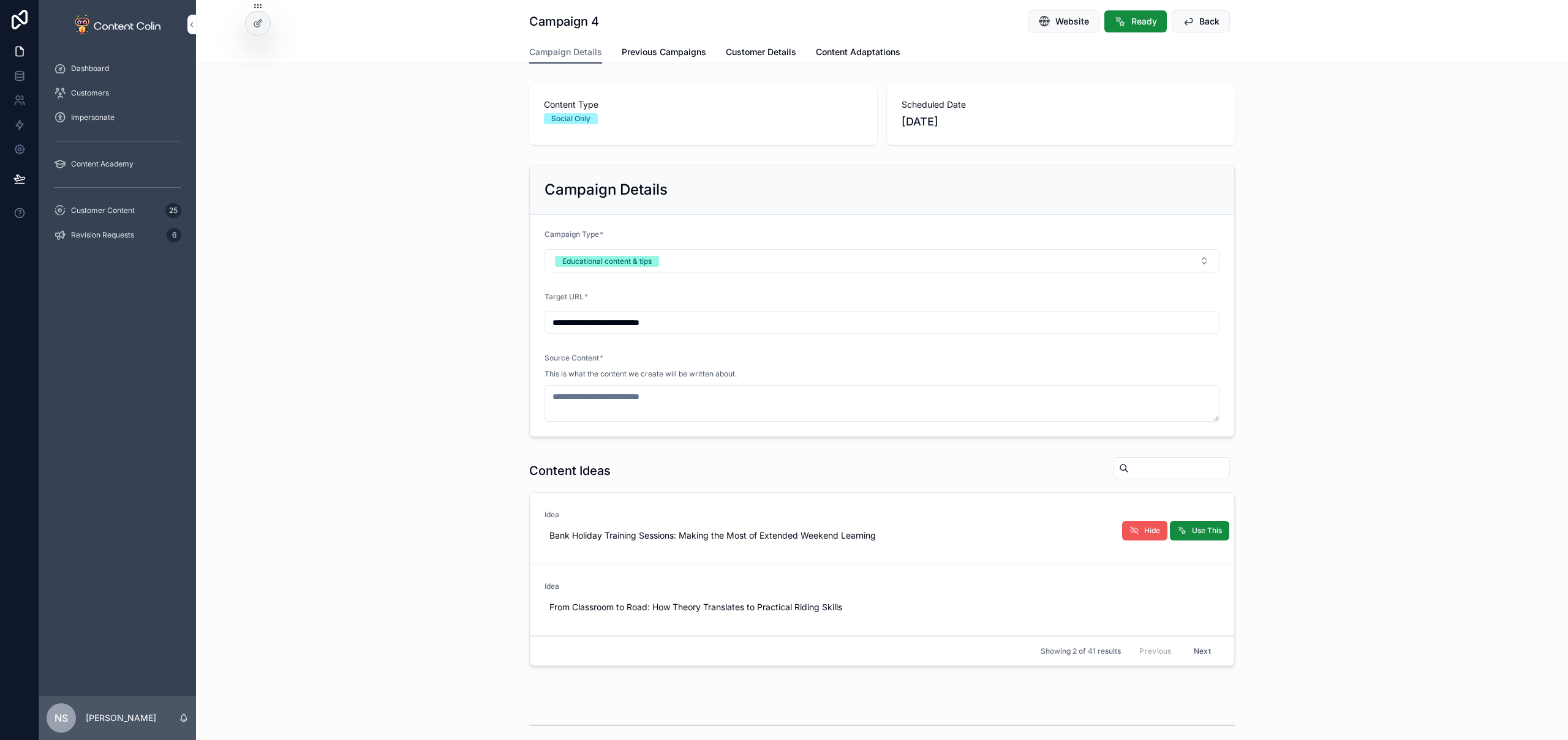
click at [1136, 530] on button "Hide" at bounding box center [1145, 531] width 46 height 20
click at [1192, 530] on span "Use This" at bounding box center [1207, 531] width 30 height 10
type textarea "**********"
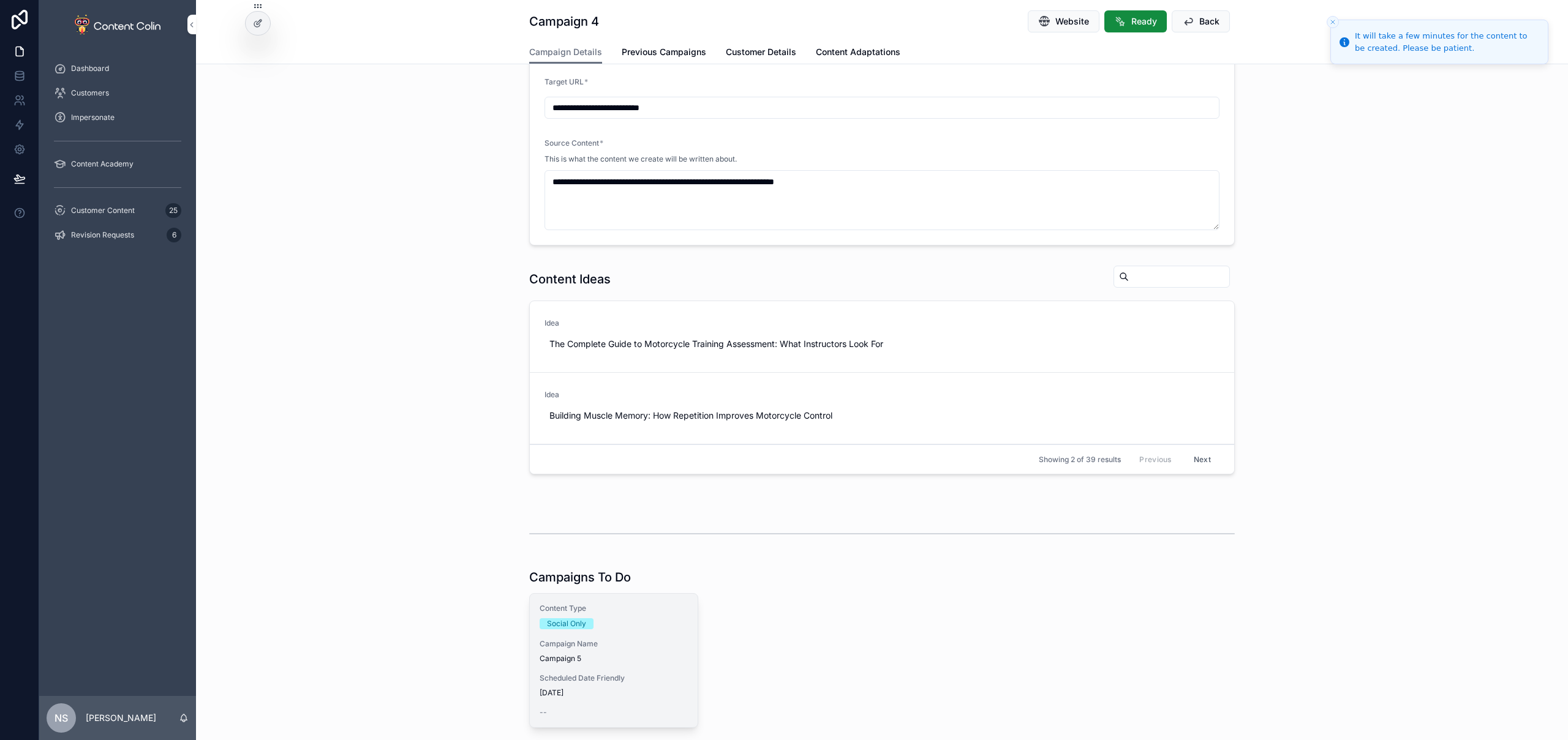
scroll to position [339, 0]
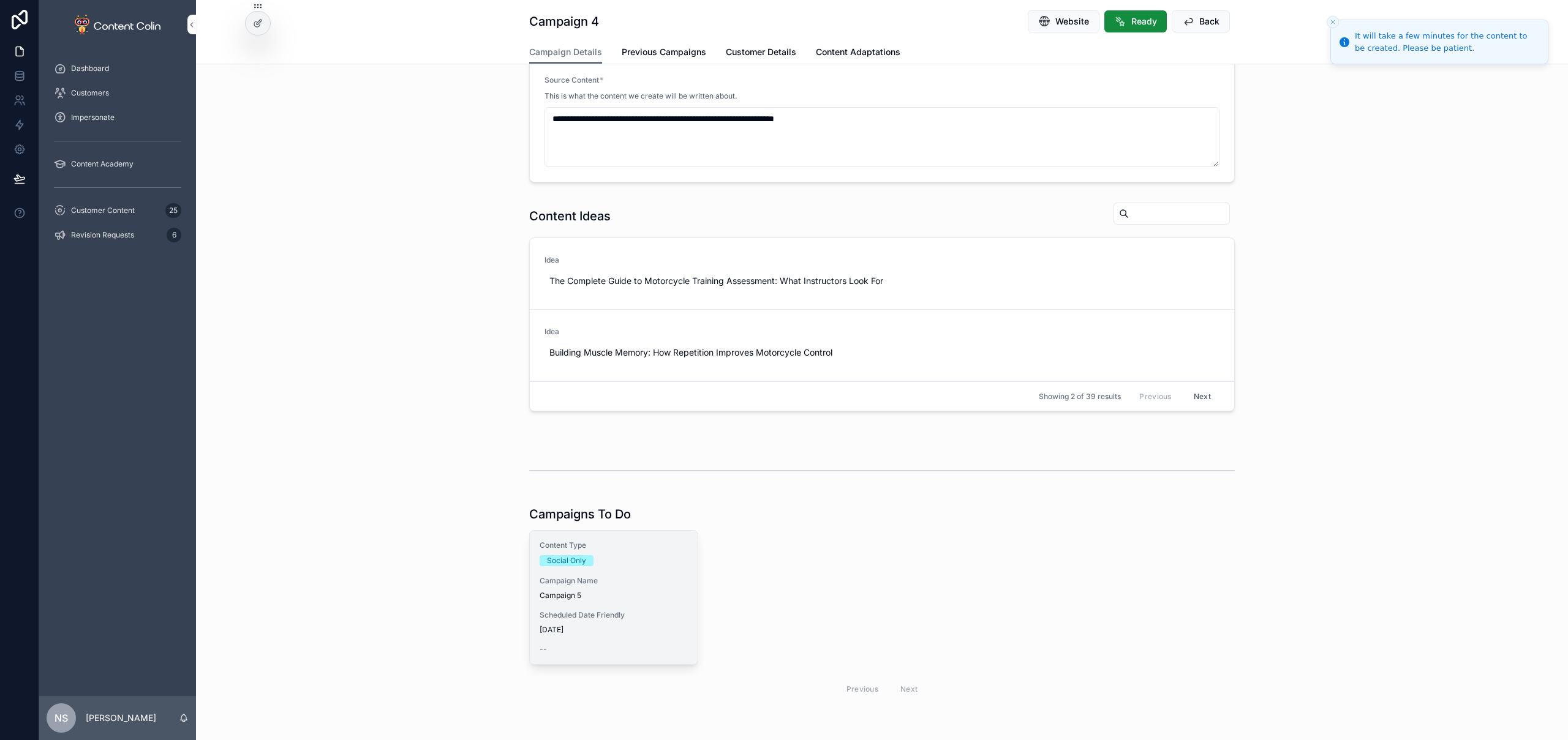
click at [629, 628] on span "[DATE]" at bounding box center [614, 630] width 148 height 10
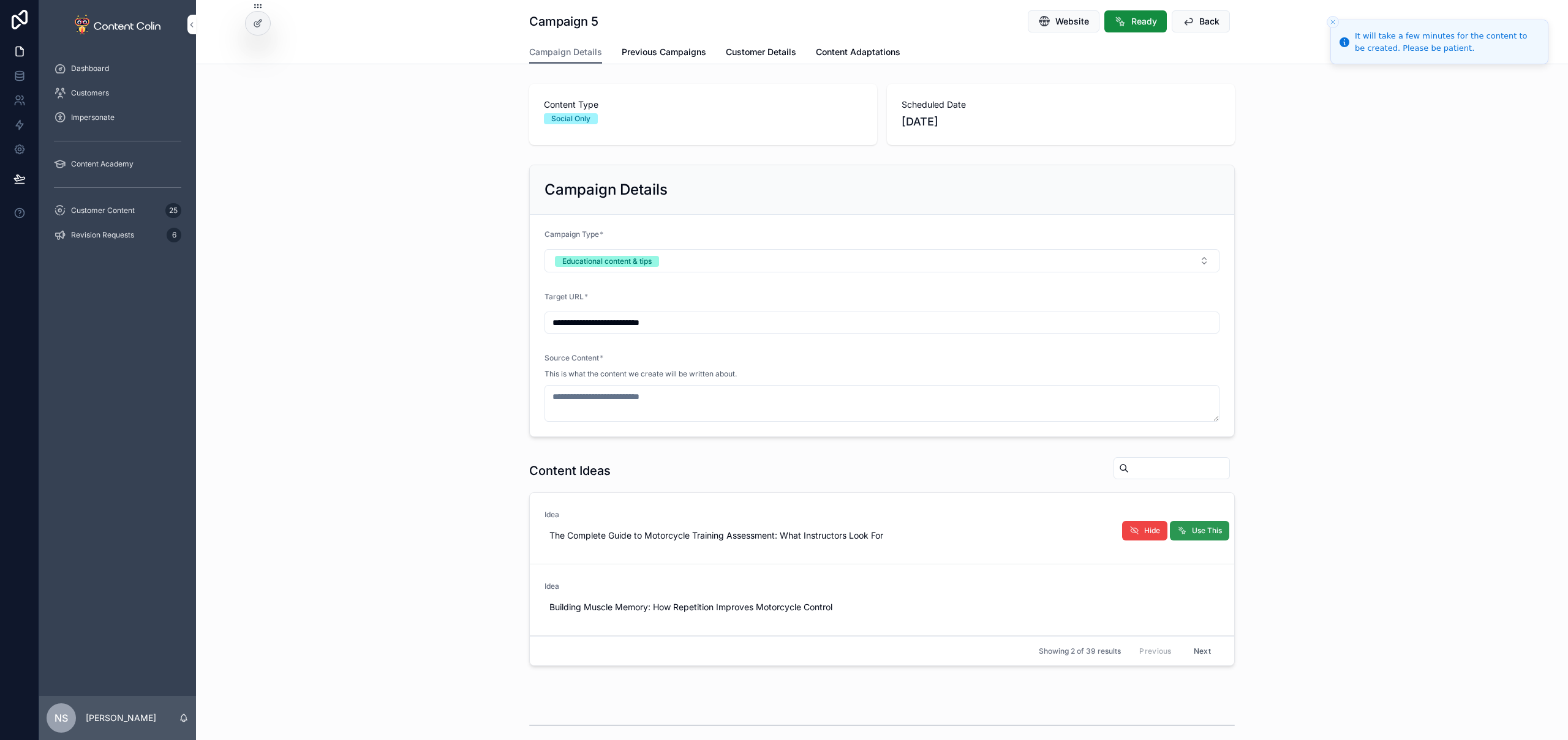
click at [1211, 535] on span "Use This" at bounding box center [1207, 531] width 30 height 10
type textarea "**********"
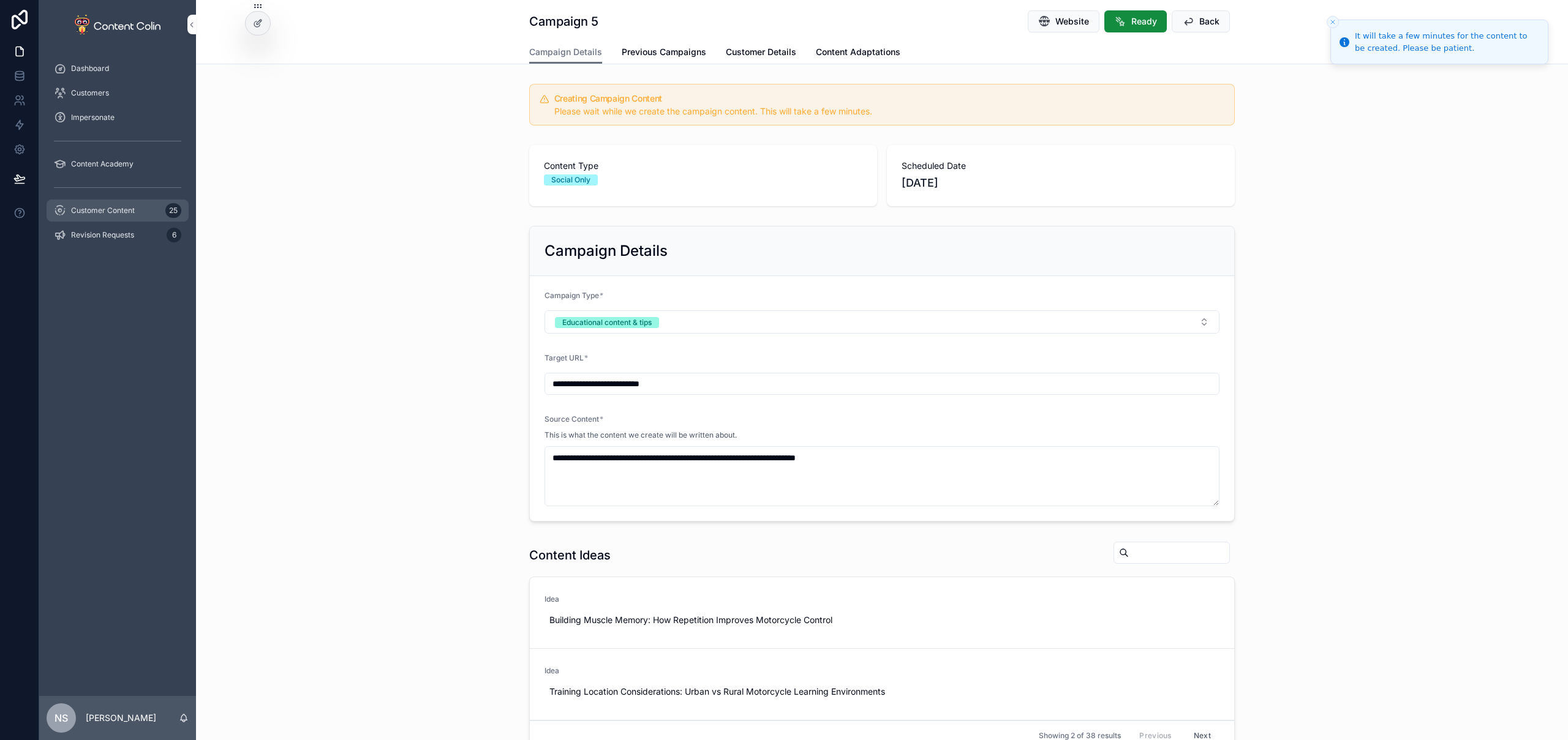
click at [113, 210] on span "Customer Content" at bounding box center [103, 210] width 64 height 10
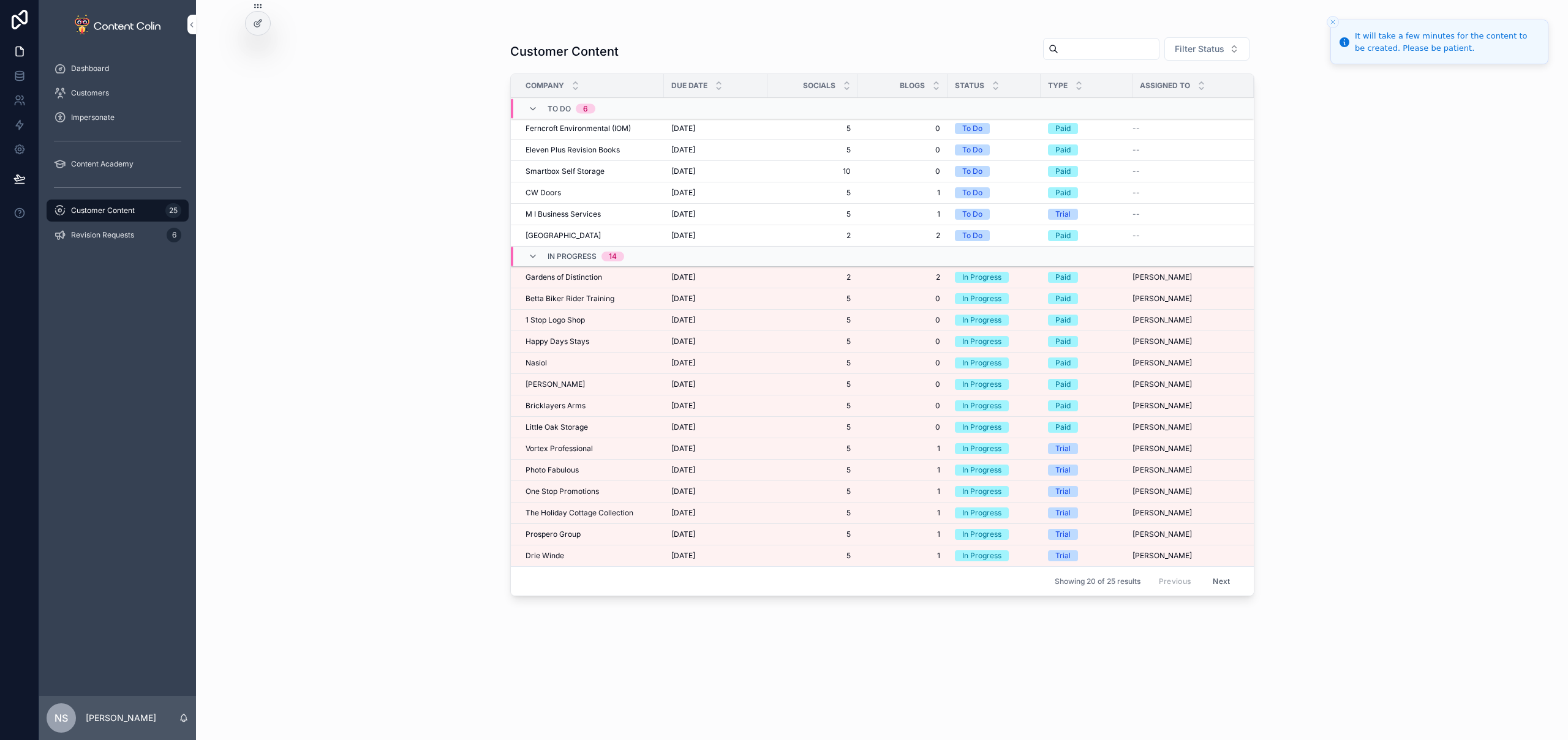
click at [555, 320] on span "1 Stop Logo Shop" at bounding box center [556, 320] width 60 height 10
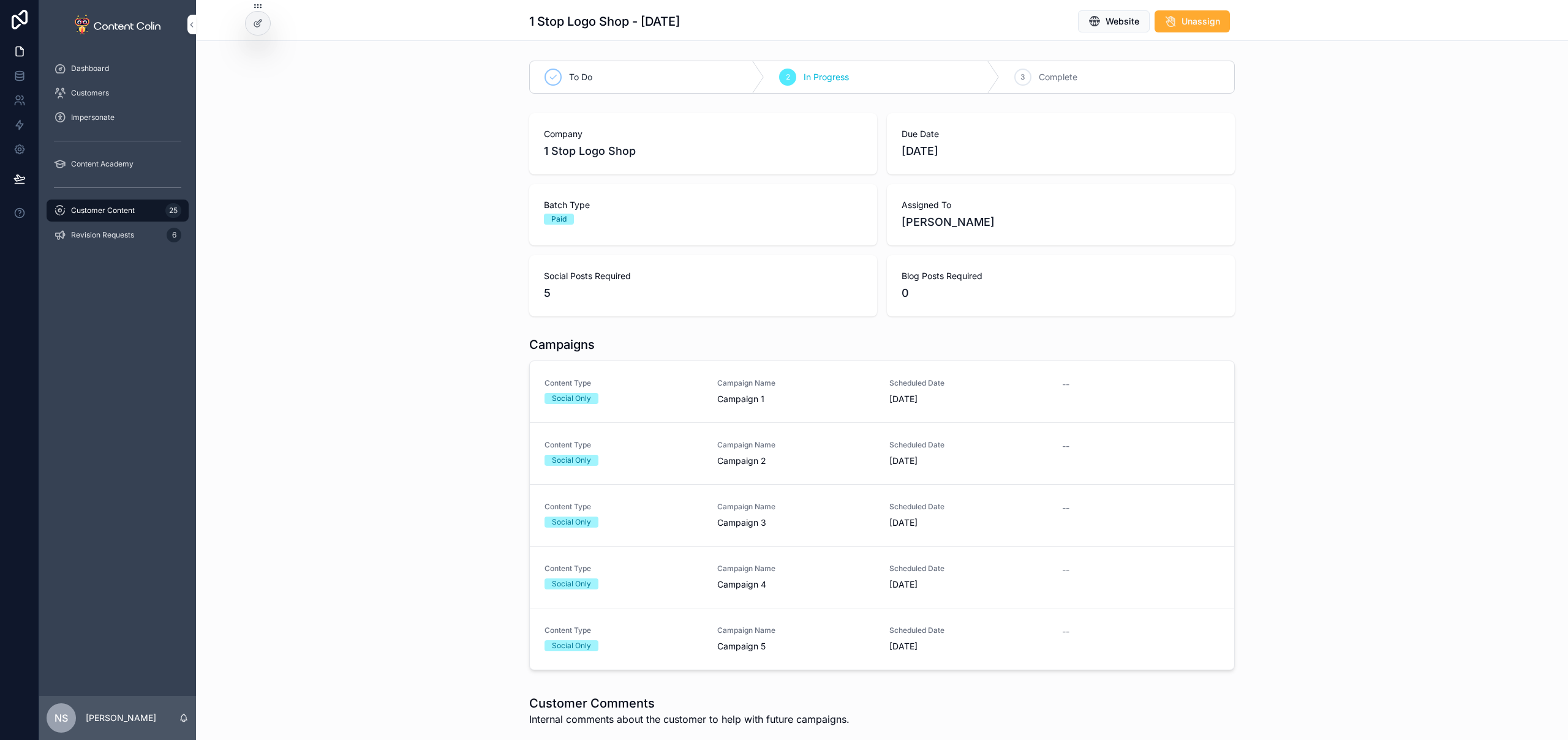
click at [637, 406] on link "Content Type Social Only Campaign Name Campaign 1 Scheduled Date [DATE] --" at bounding box center [882, 392] width 705 height 62
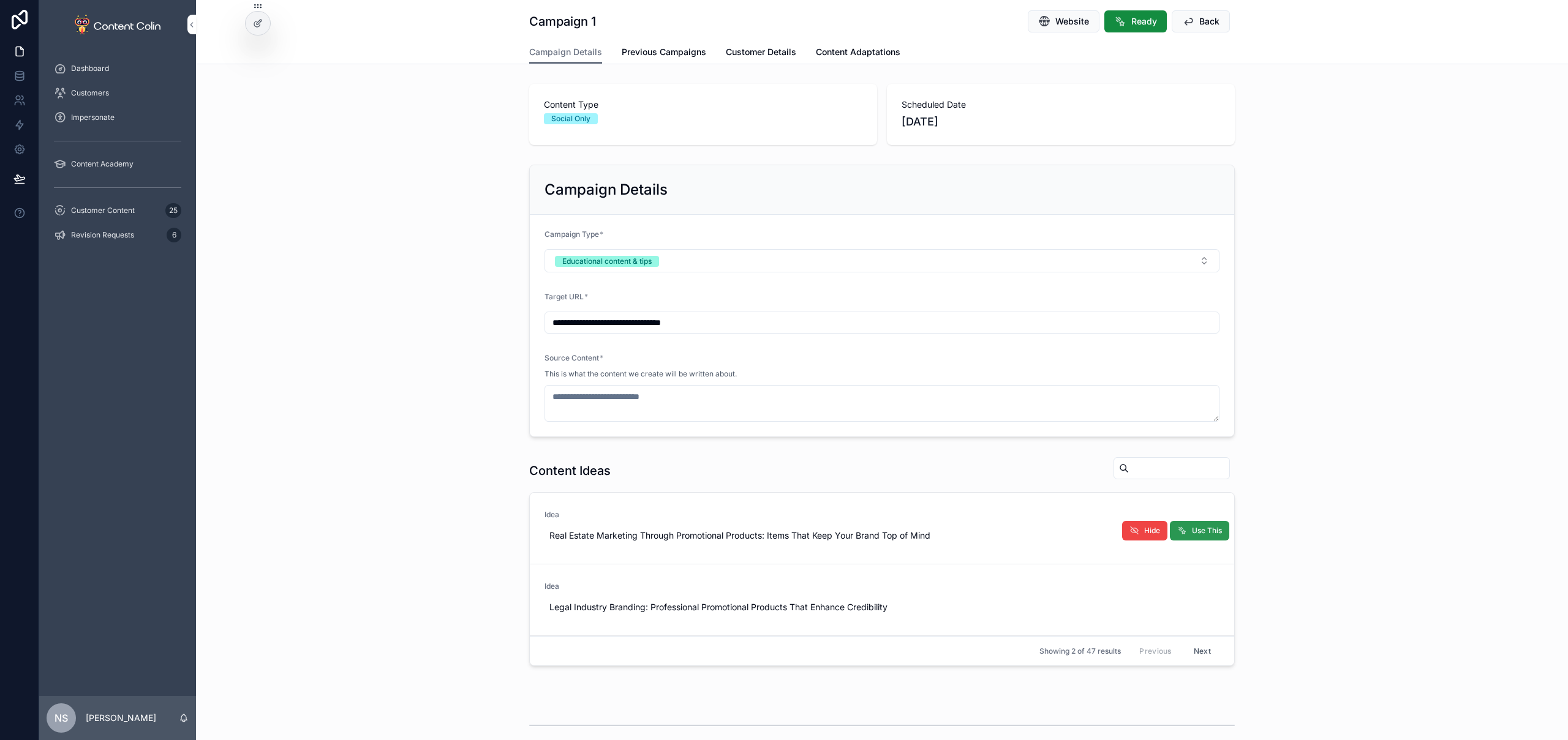
click at [1197, 532] on span "Use This" at bounding box center [1207, 531] width 30 height 10
type textarea "**********"
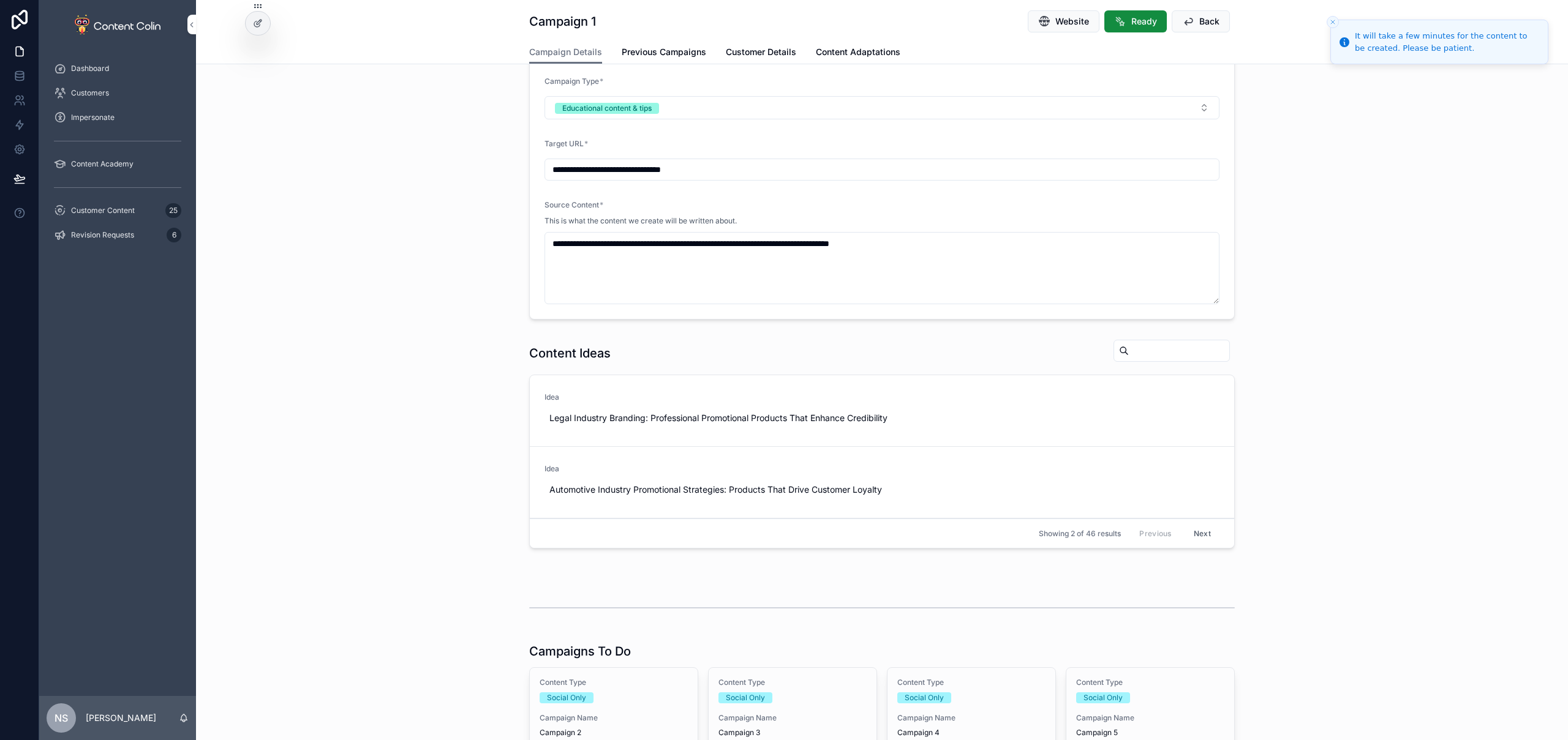
scroll to position [278, 0]
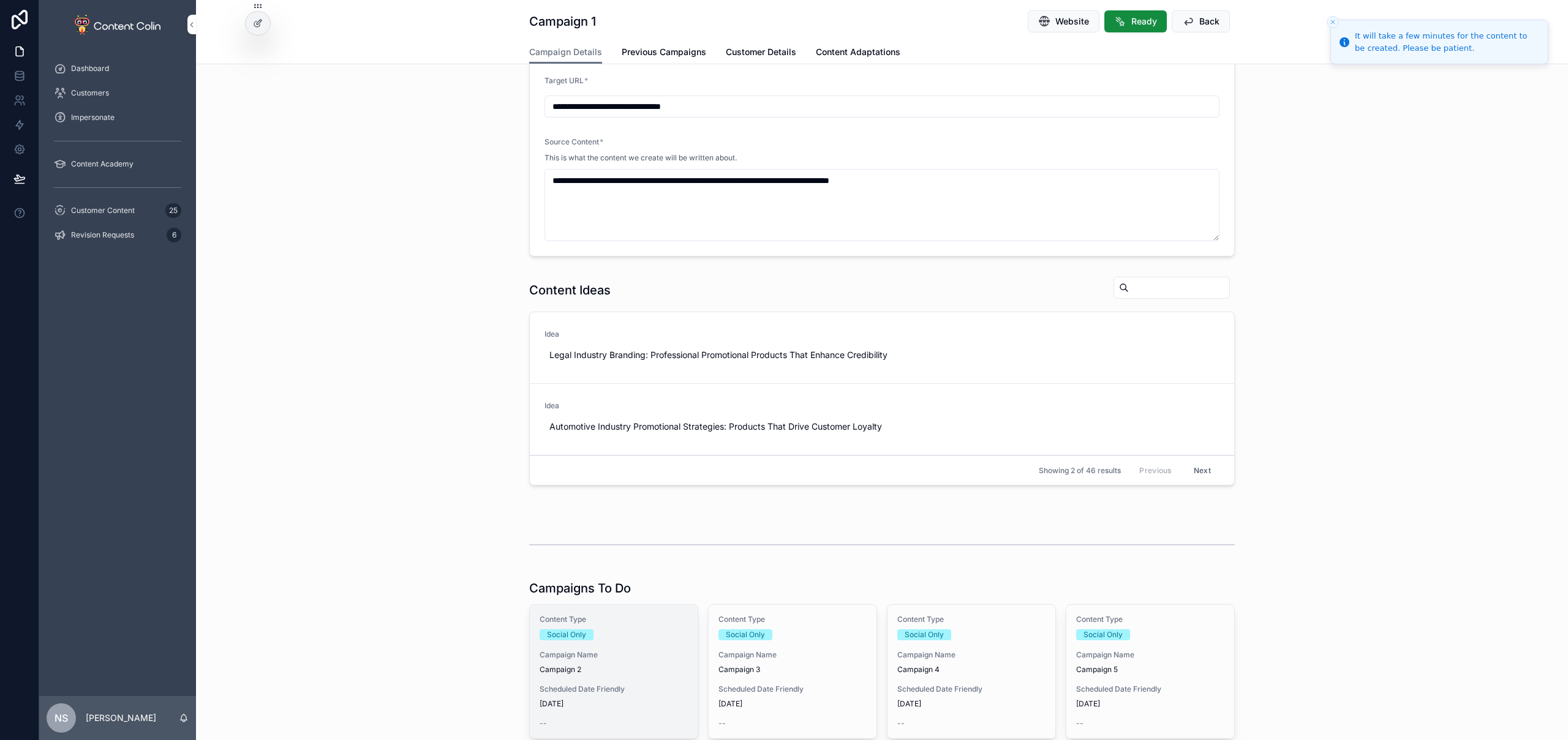
click at [589, 668] on span "Campaign 2" at bounding box center [614, 670] width 148 height 10
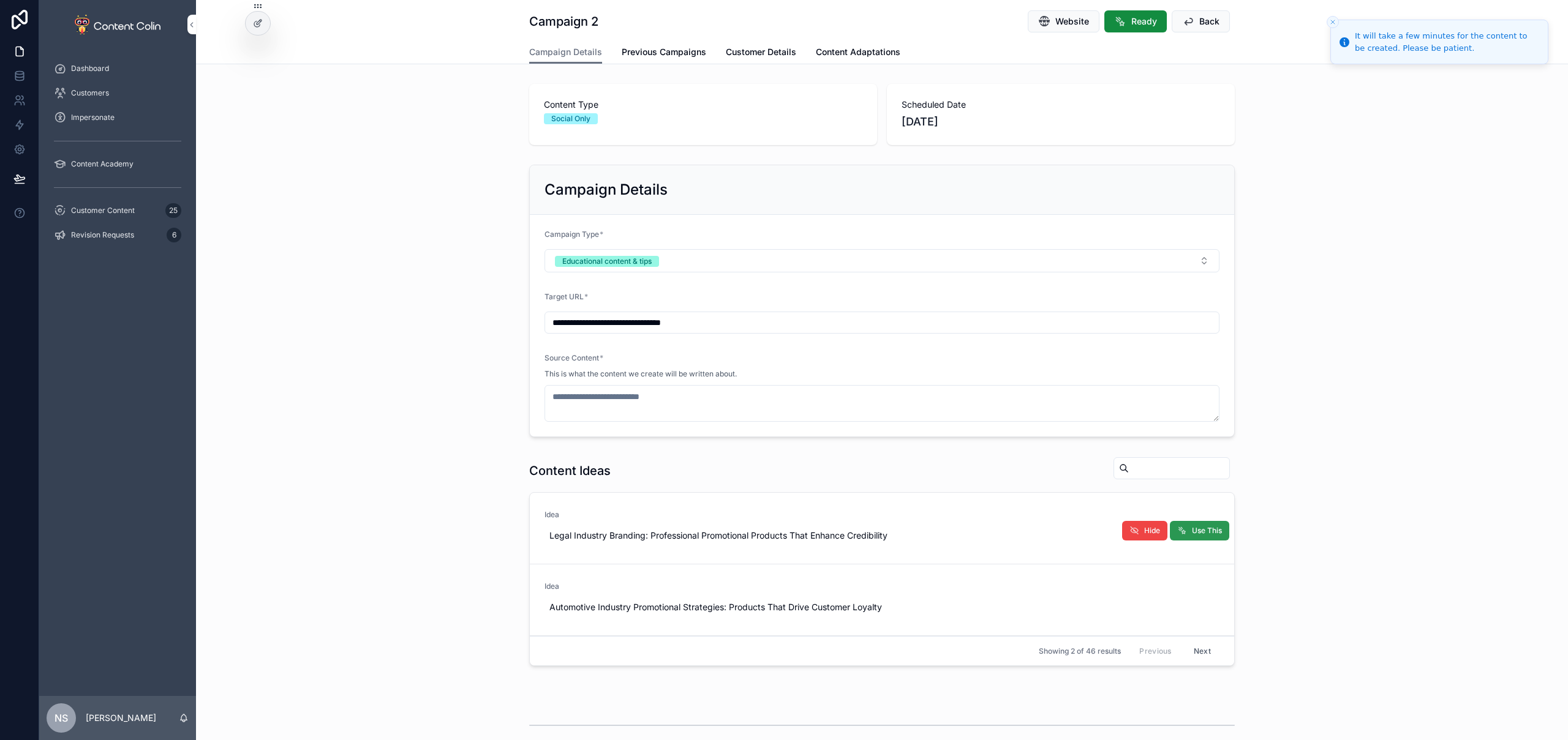
click at [1192, 530] on span "Use This" at bounding box center [1207, 531] width 30 height 10
type textarea "**********"
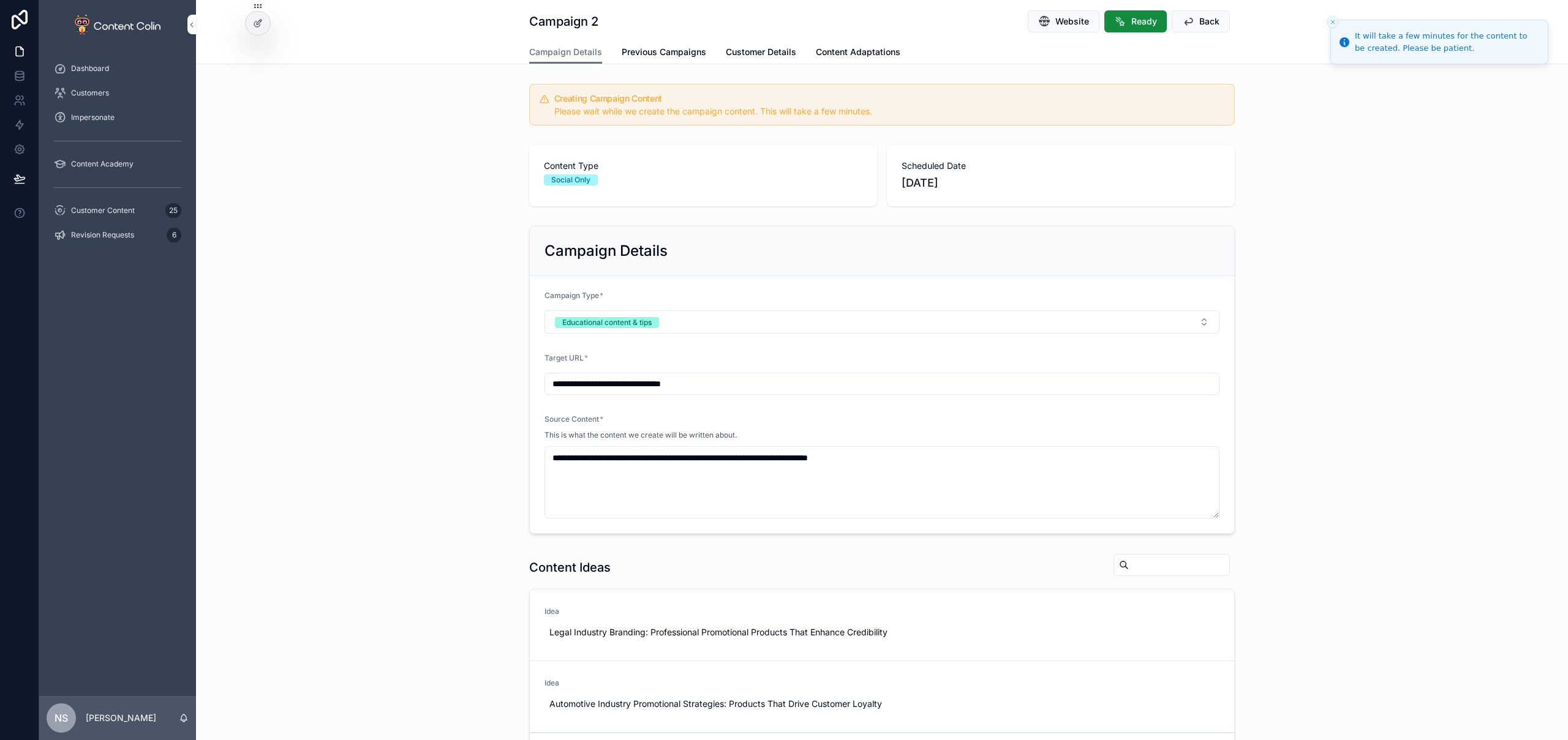
scroll to position [278, 0]
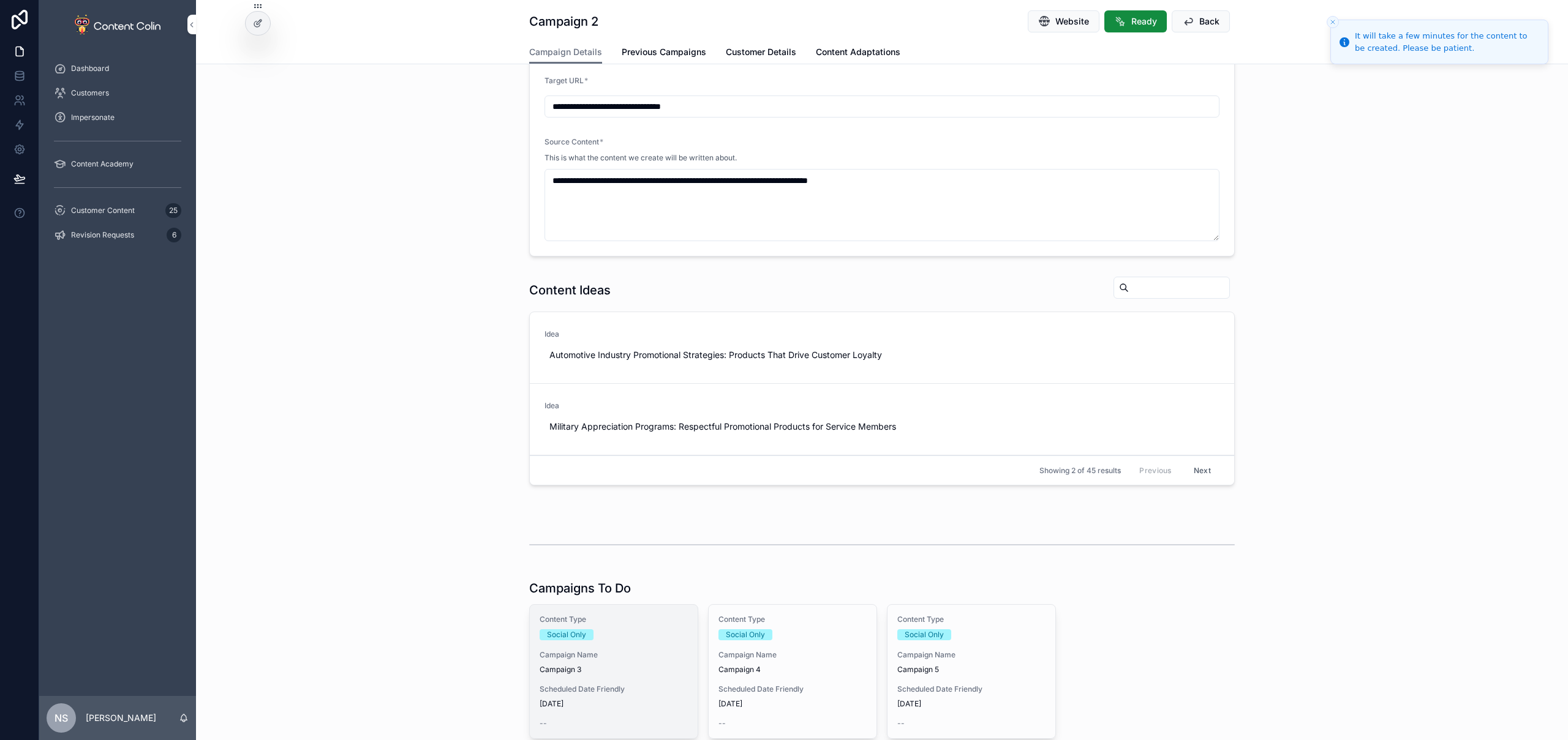
click at [602, 667] on span "Campaign 3" at bounding box center [614, 670] width 148 height 10
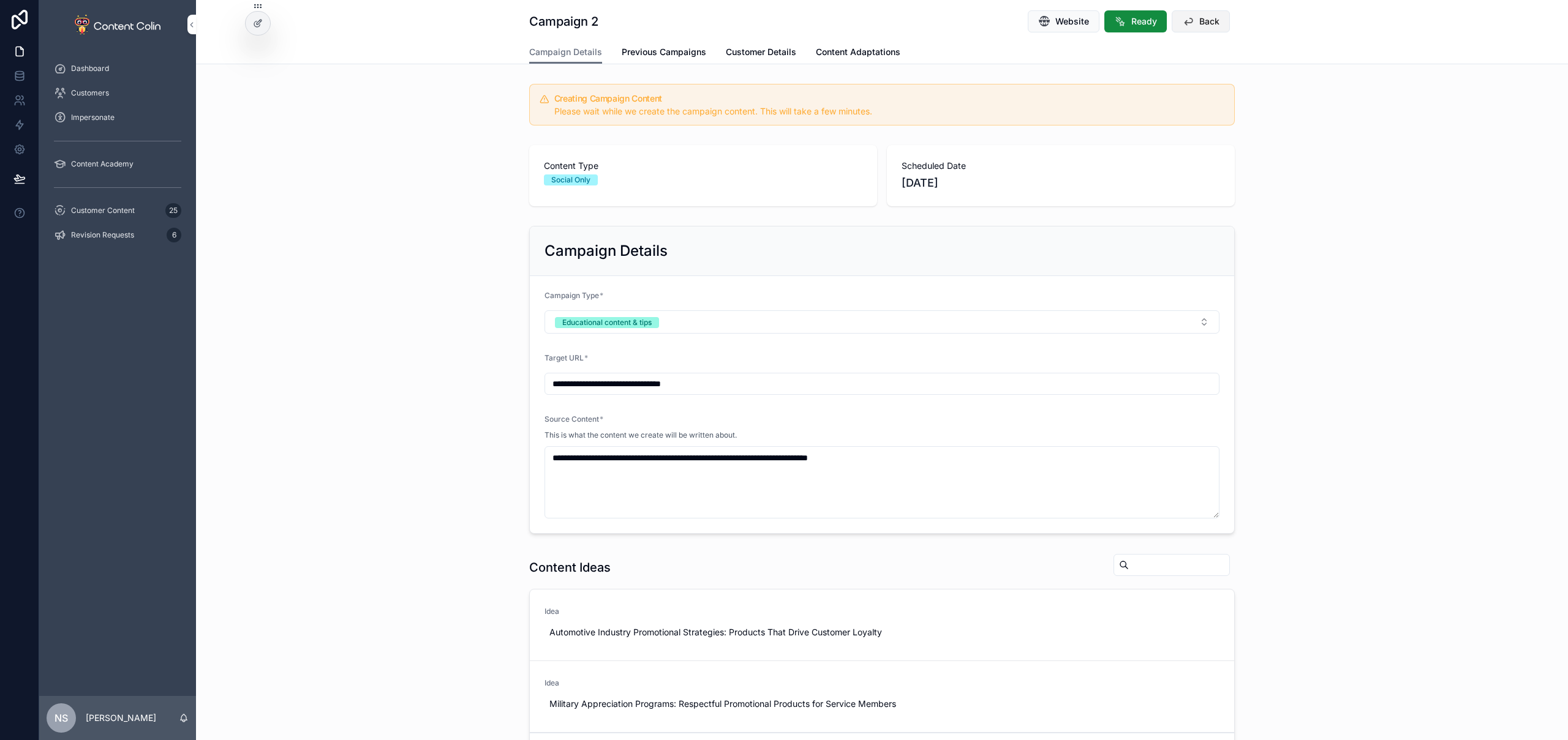
click at [1206, 15] on span "Back" at bounding box center [1210, 21] width 20 height 12
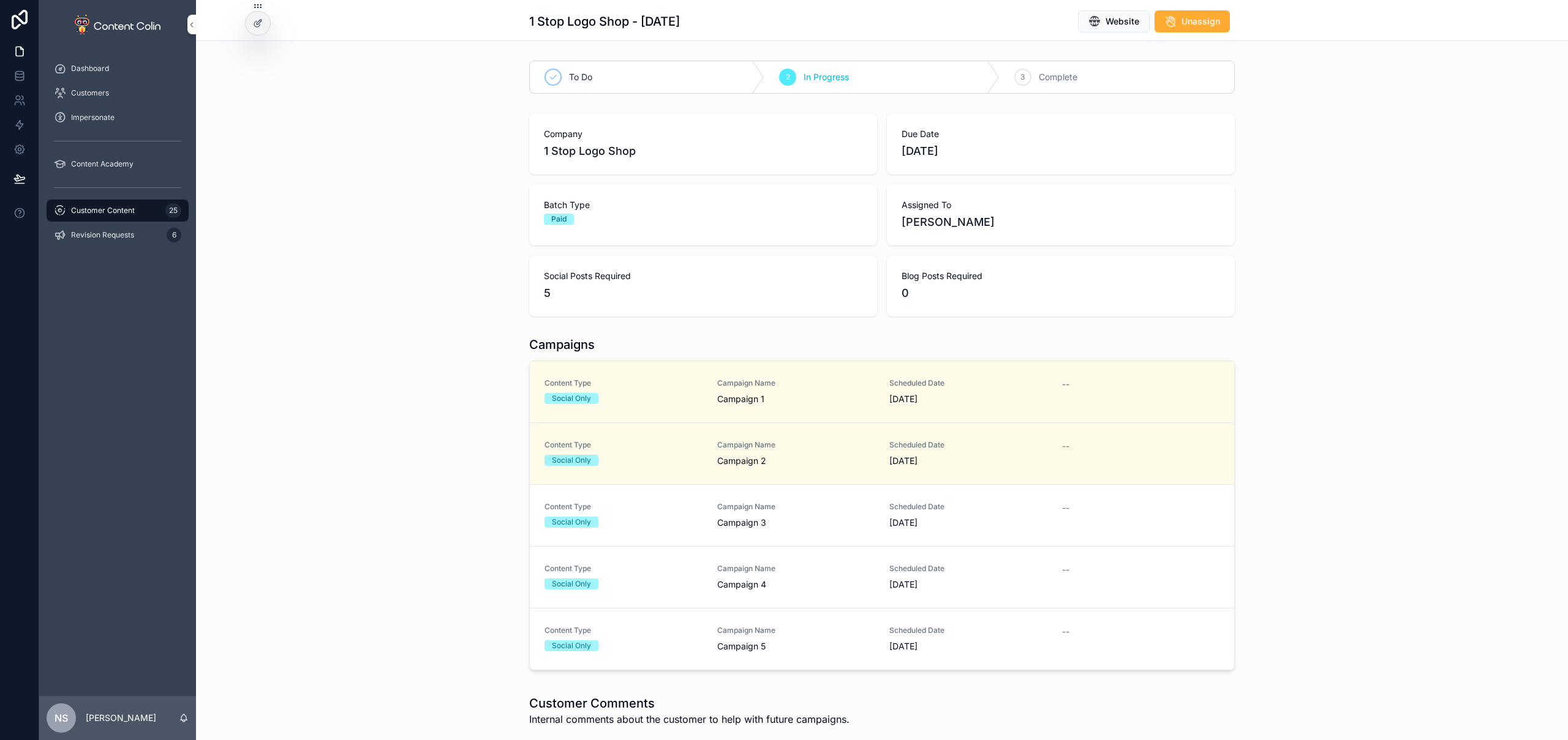
click at [747, 456] on span "Campaign 2" at bounding box center [796, 461] width 158 height 12
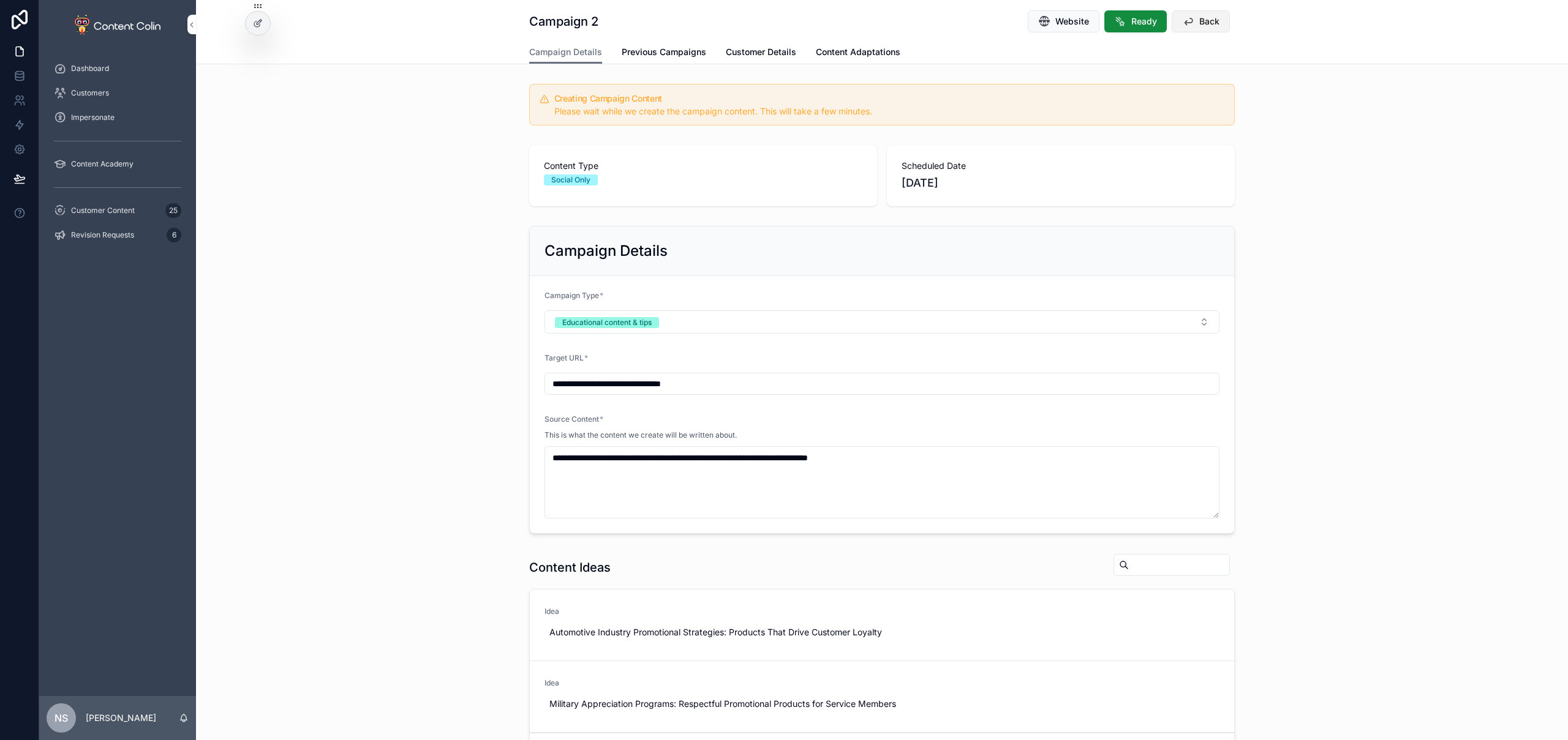
click at [1202, 17] on span "Back" at bounding box center [1210, 21] width 20 height 12
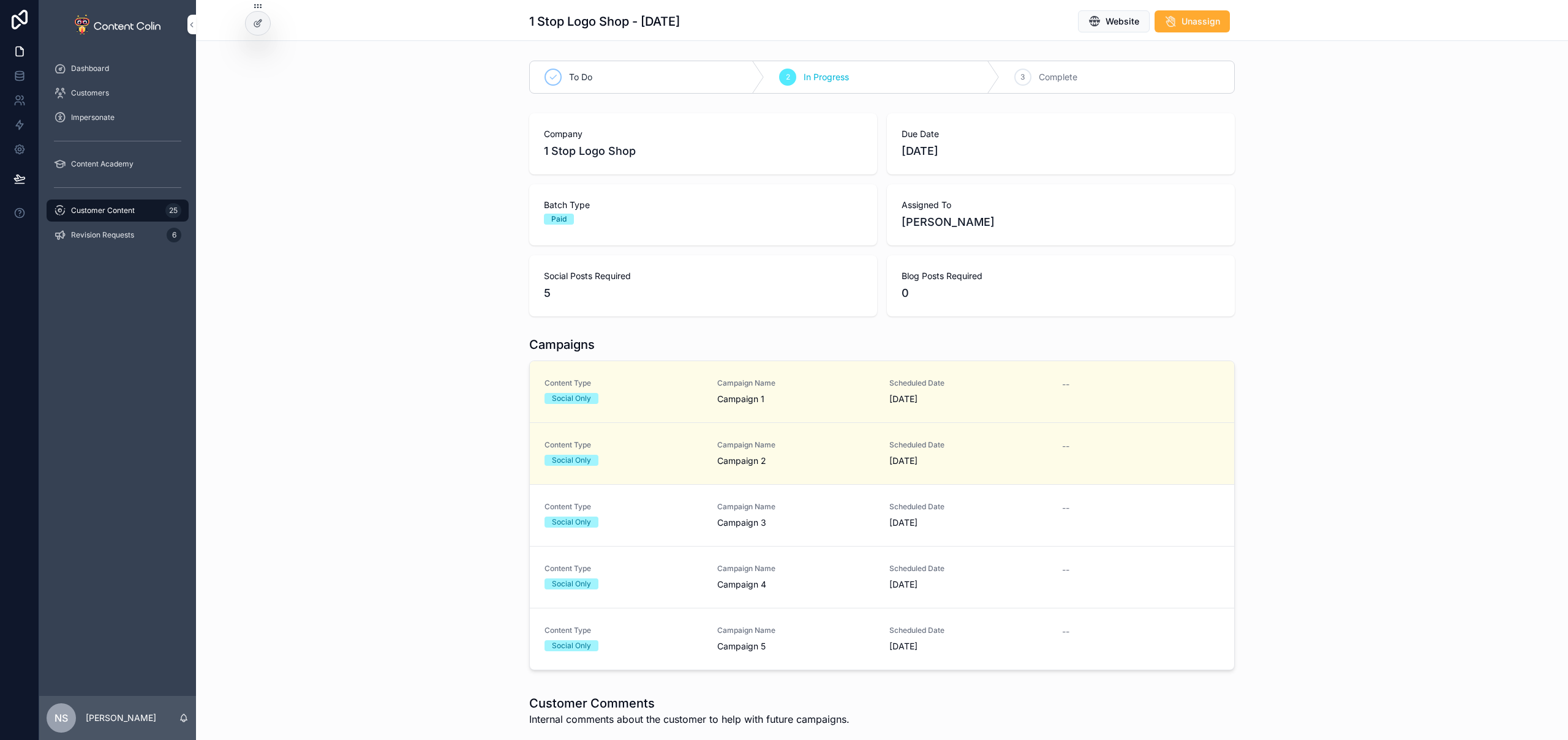
click at [779, 522] on span "Campaign 3" at bounding box center [796, 523] width 158 height 12
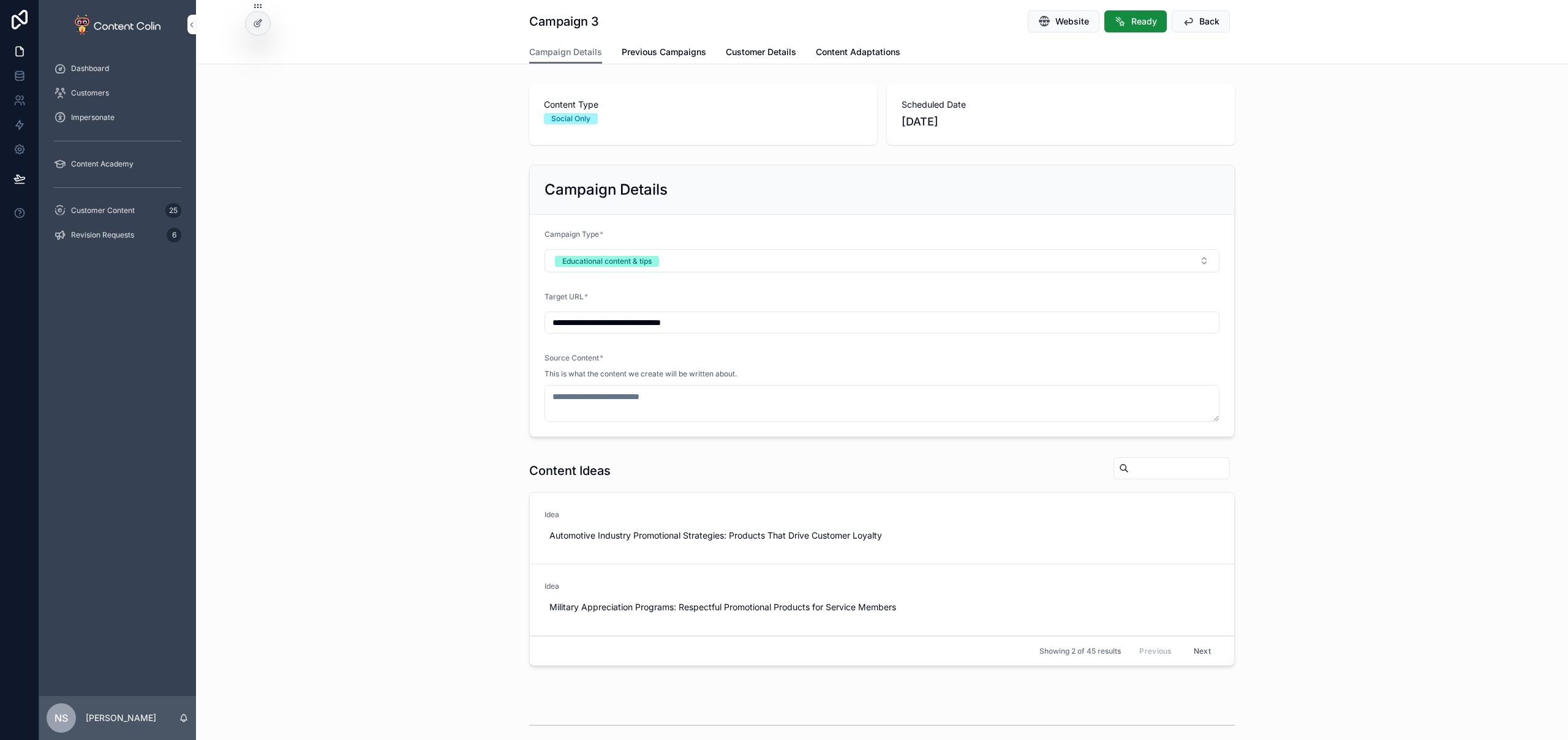
scroll to position [133, 0]
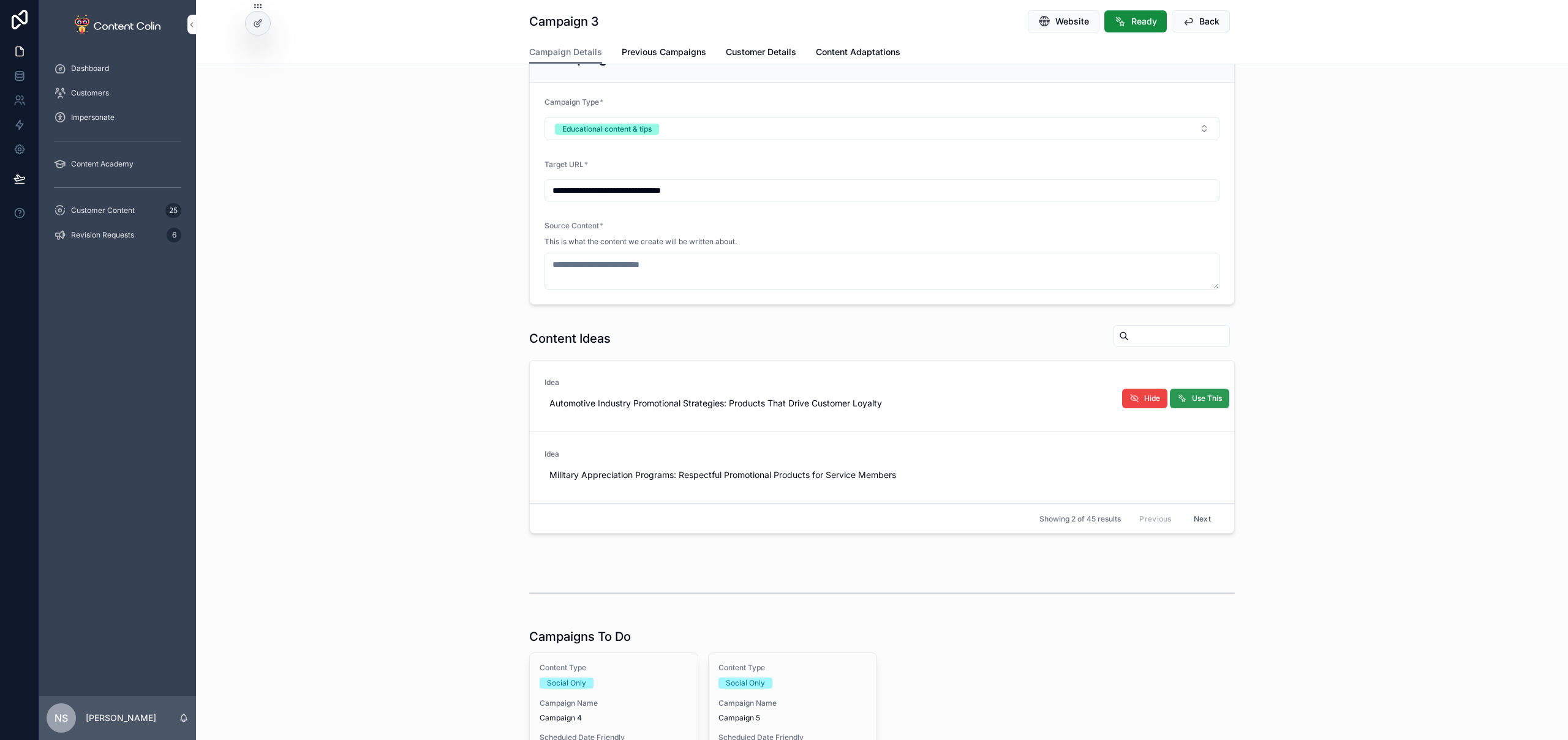
click at [1201, 401] on span "Use This" at bounding box center [1207, 399] width 30 height 10
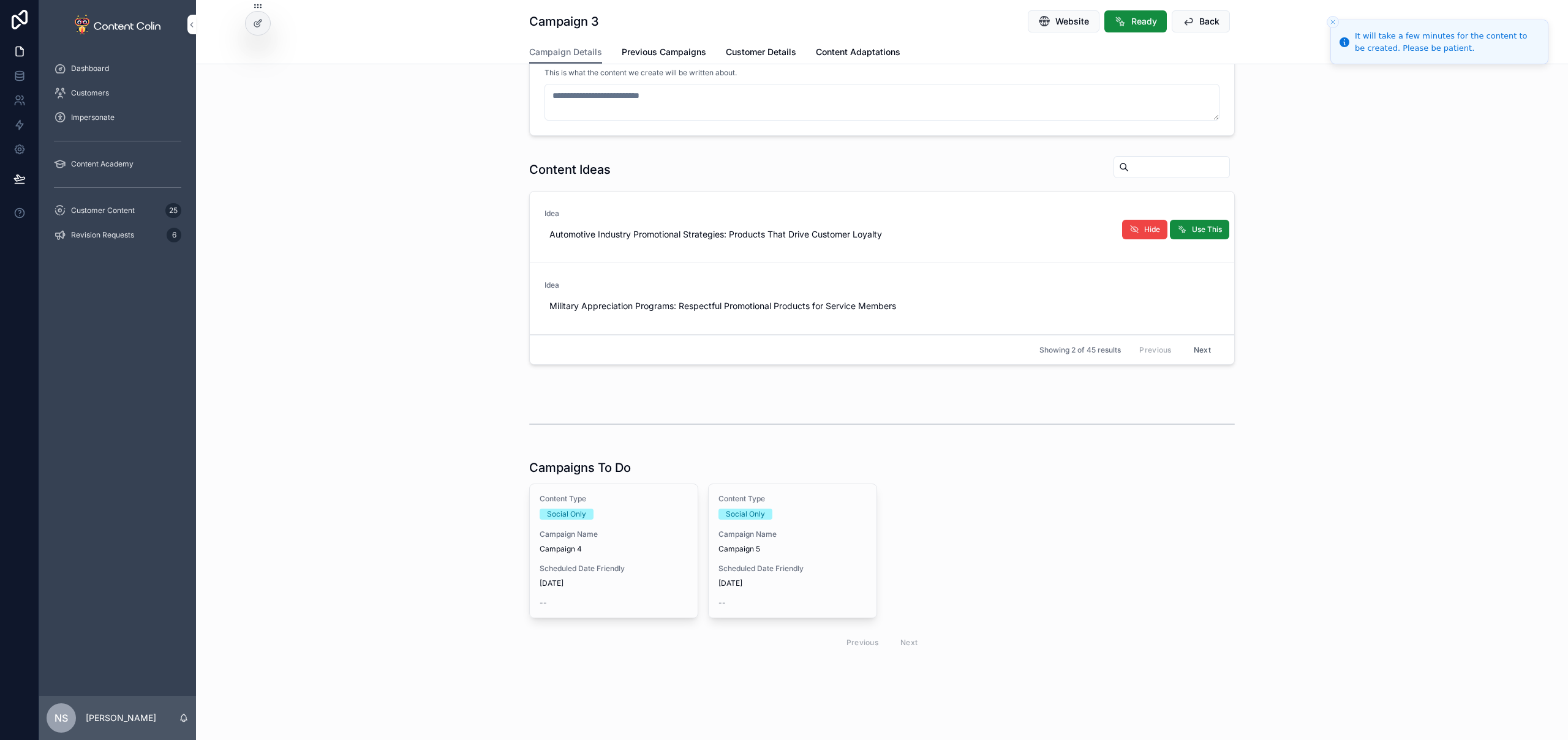
drag, startPoint x: 627, startPoint y: 534, endPoint x: 670, endPoint y: 528, distance: 43.4
click at [627, 535] on span "Campaign Name" at bounding box center [614, 534] width 148 height 10
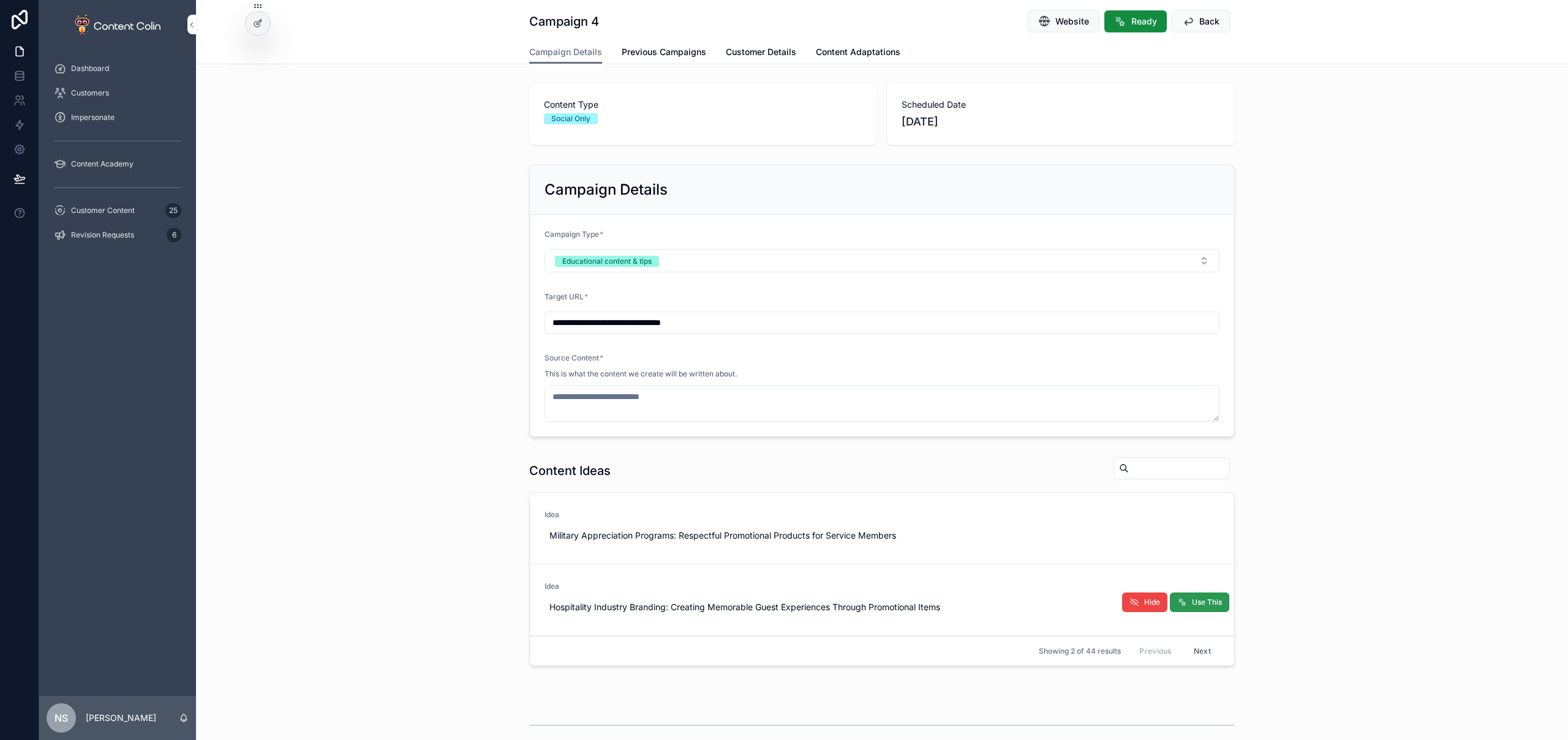
click at [1204, 603] on span "Use This" at bounding box center [1207, 602] width 30 height 10
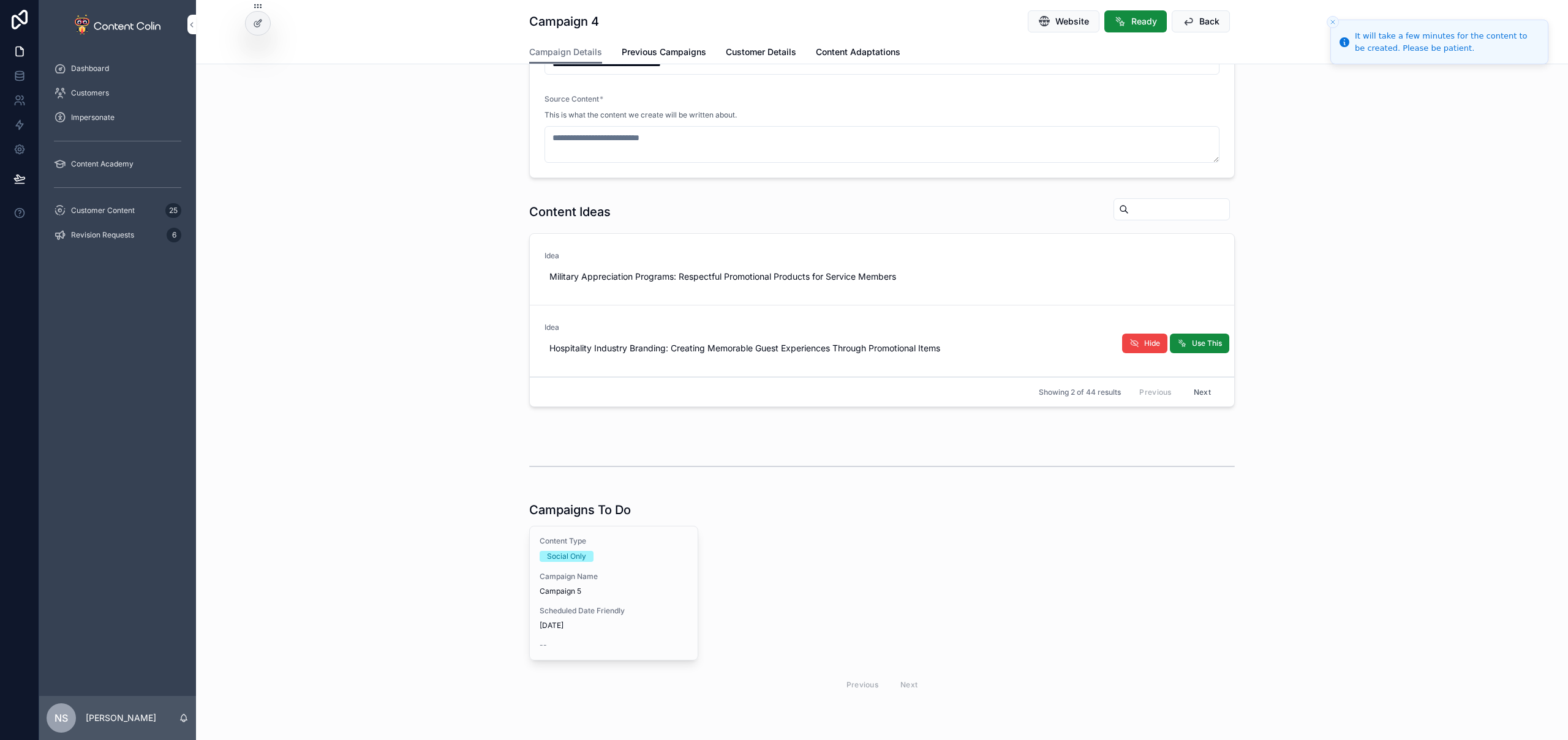
drag, startPoint x: 616, startPoint y: 599, endPoint x: 656, endPoint y: 590, distance: 41.0
click at [616, 599] on div "Content Type Social Only Campaign Name Campaign 5 Scheduled Date Friendly [DATE…" at bounding box center [614, 592] width 167 height 133
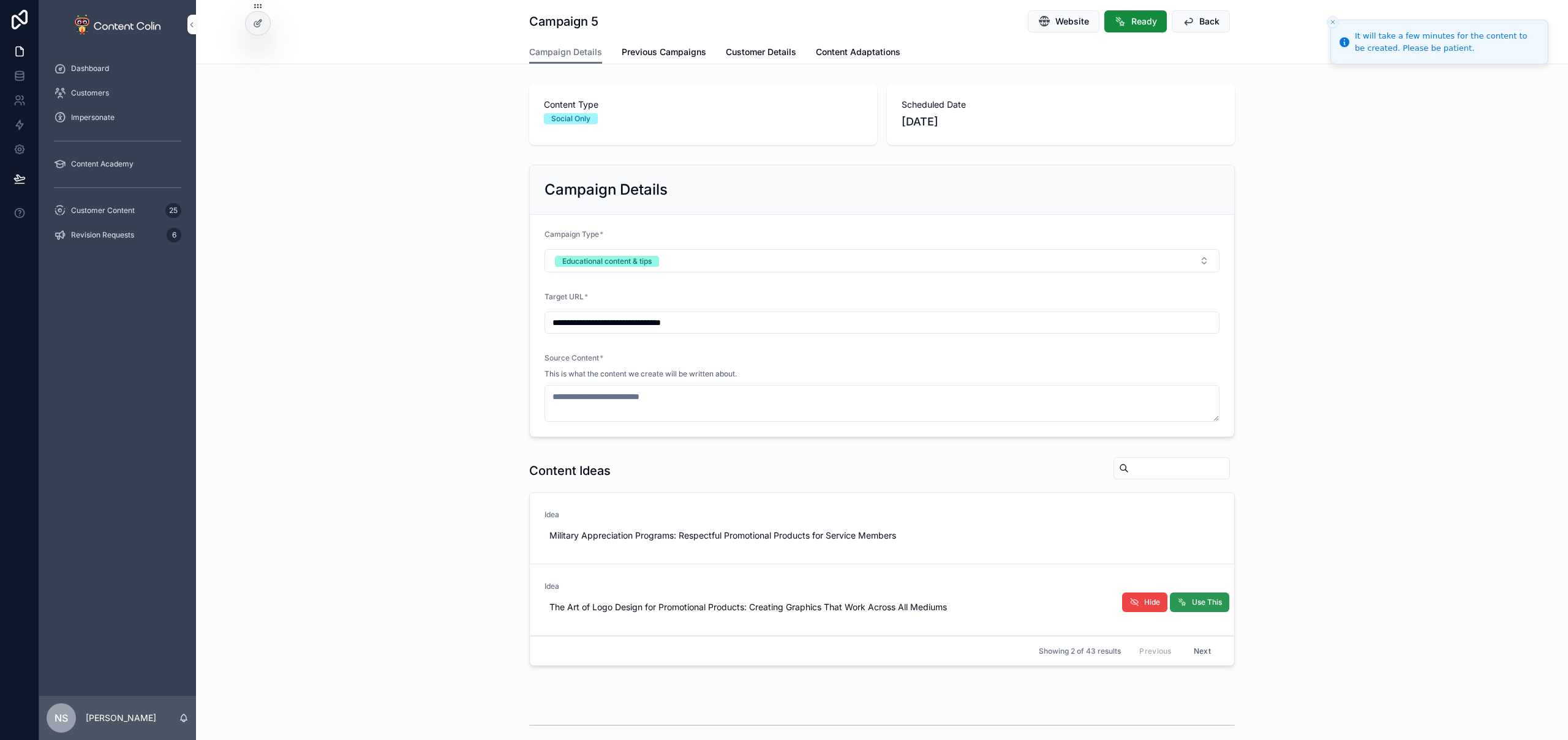
click at [1177, 606] on icon "scrollable content" at bounding box center [1182, 602] width 10 height 10
click at [115, 210] on span "Customer Content" at bounding box center [103, 210] width 64 height 10
